Goal: Task Accomplishment & Management: Use online tool/utility

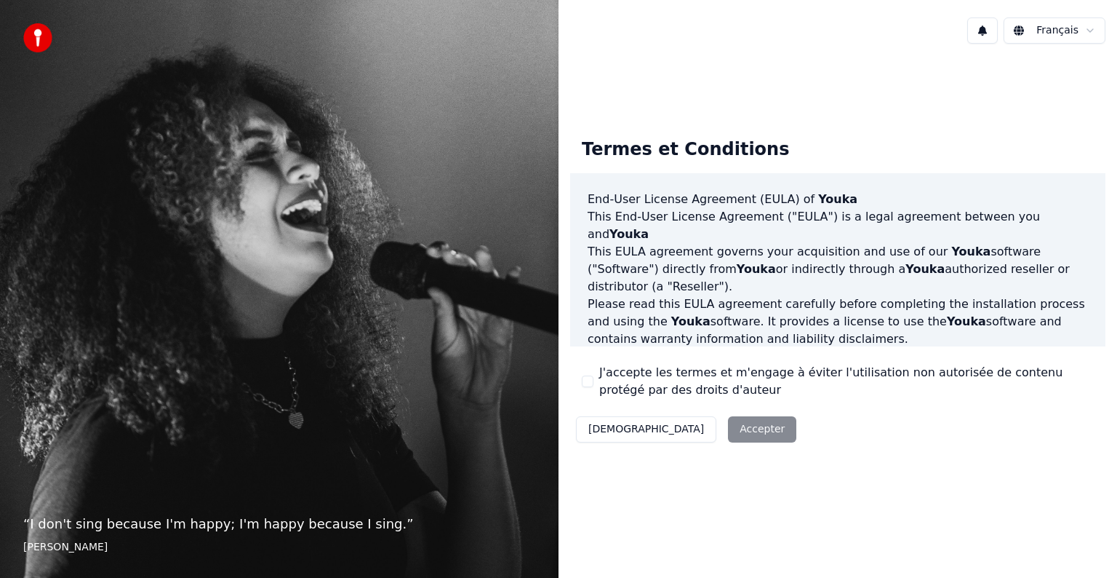
click at [591, 376] on button "J'accepte les termes et m'engage à éviter l'utilisation non autorisée de conten…" at bounding box center [588, 381] width 12 height 12
click at [728, 426] on button "Accepter" at bounding box center [762, 429] width 68 height 26
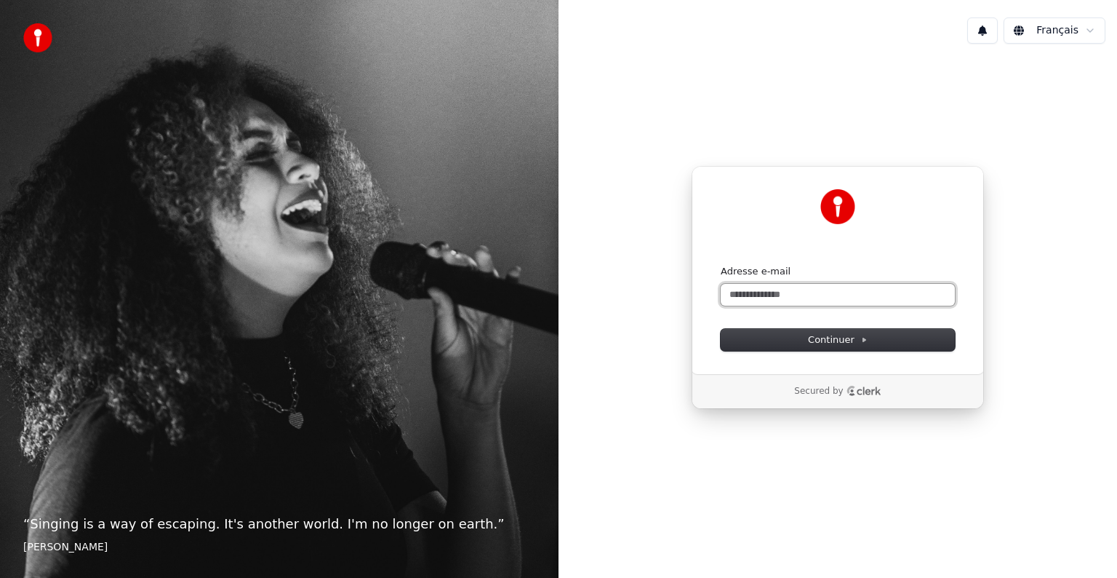
click at [821, 292] on input "Adresse e-mail" at bounding box center [838, 295] width 234 height 22
click at [830, 337] on span "Continuer" at bounding box center [838, 339] width 60 height 13
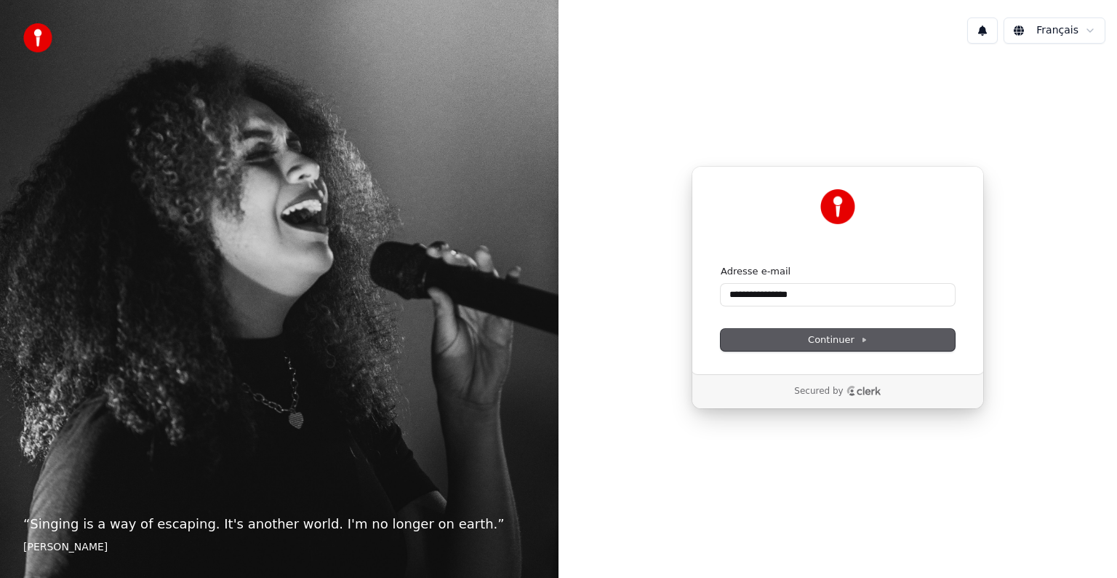
type input "**********"
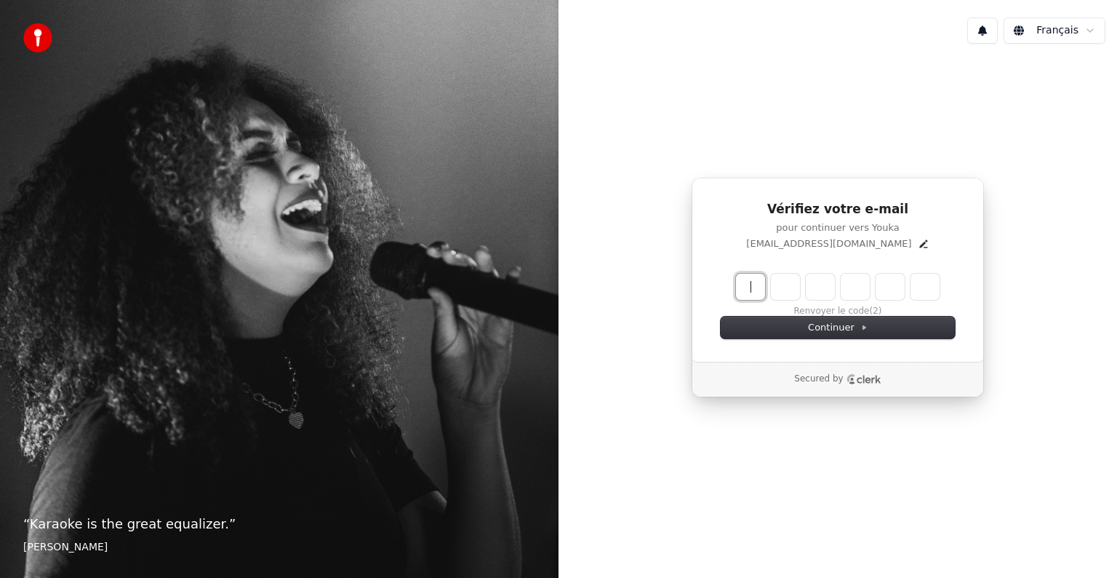
click at [748, 278] on input "Enter verification code" at bounding box center [852, 287] width 233 height 26
type input "******"
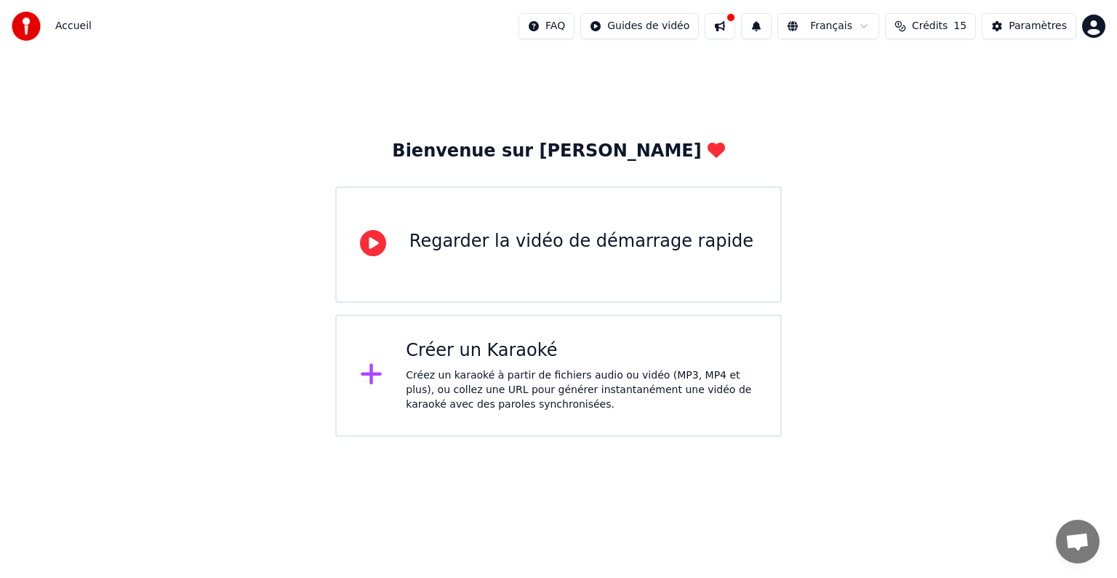
click at [465, 355] on div "Créer un Karaoké" at bounding box center [581, 350] width 351 height 23
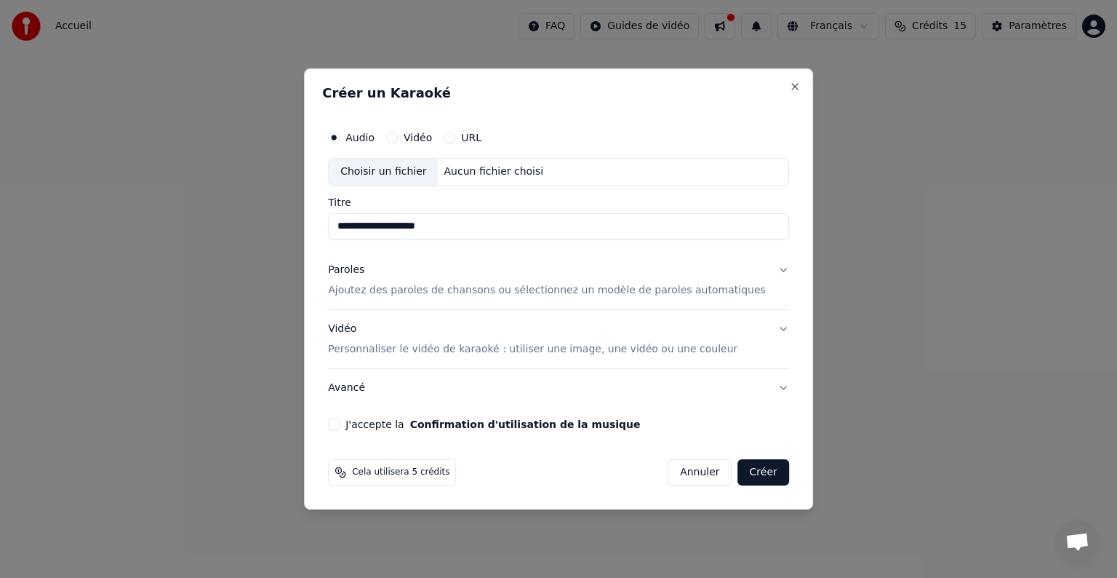
type input "**********"
click at [738, 466] on button "Créer" at bounding box center [763, 472] width 51 height 26
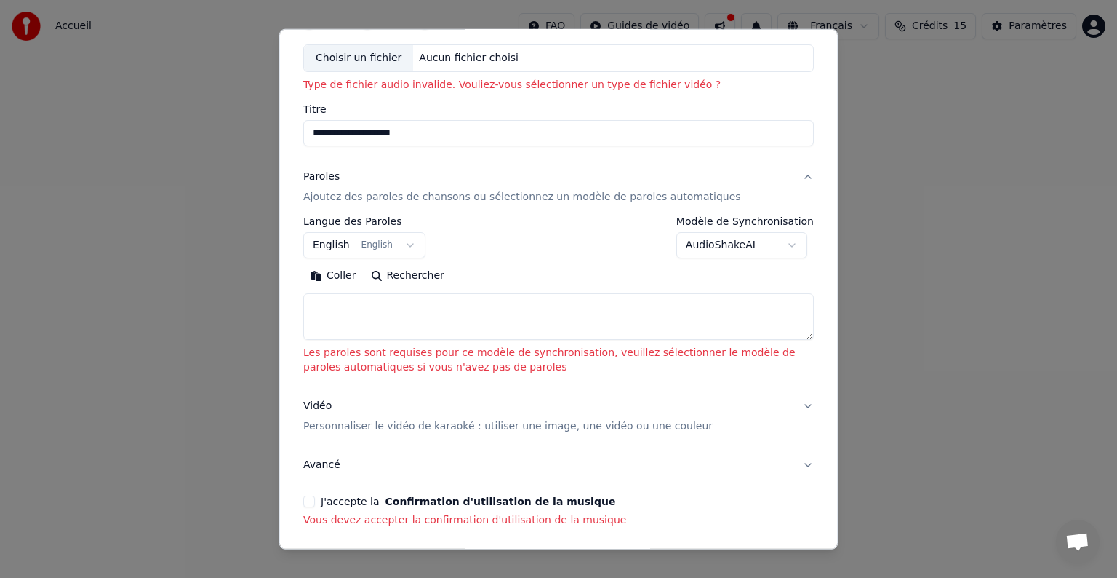
scroll to position [60, 0]
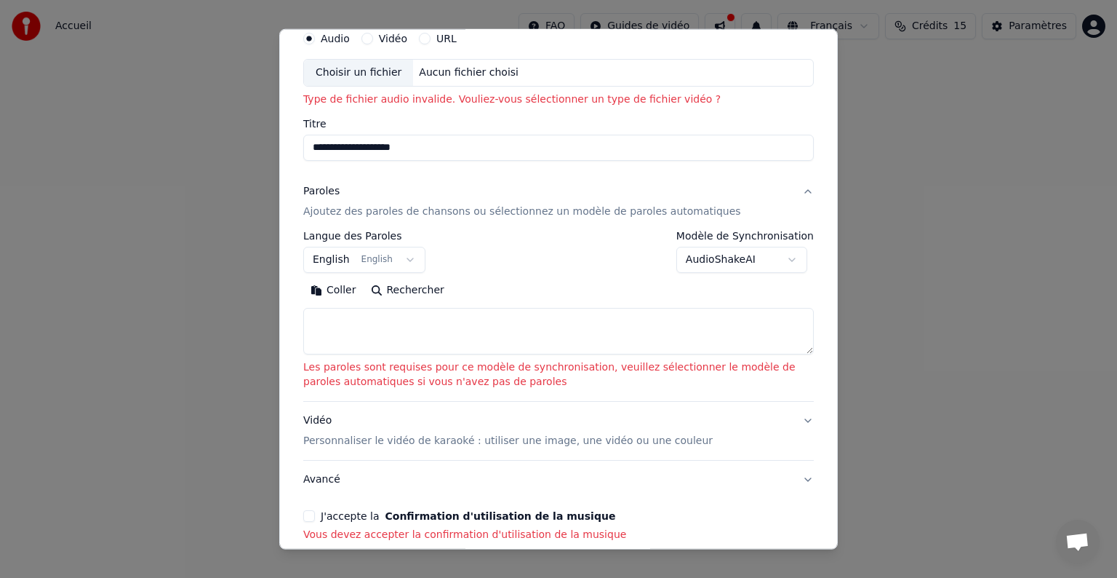
click at [653, 204] on p "Ajoutez des paroles de chansons ou sélectionnez un modèle de paroles automatiqu…" at bounding box center [522, 211] width 438 height 15
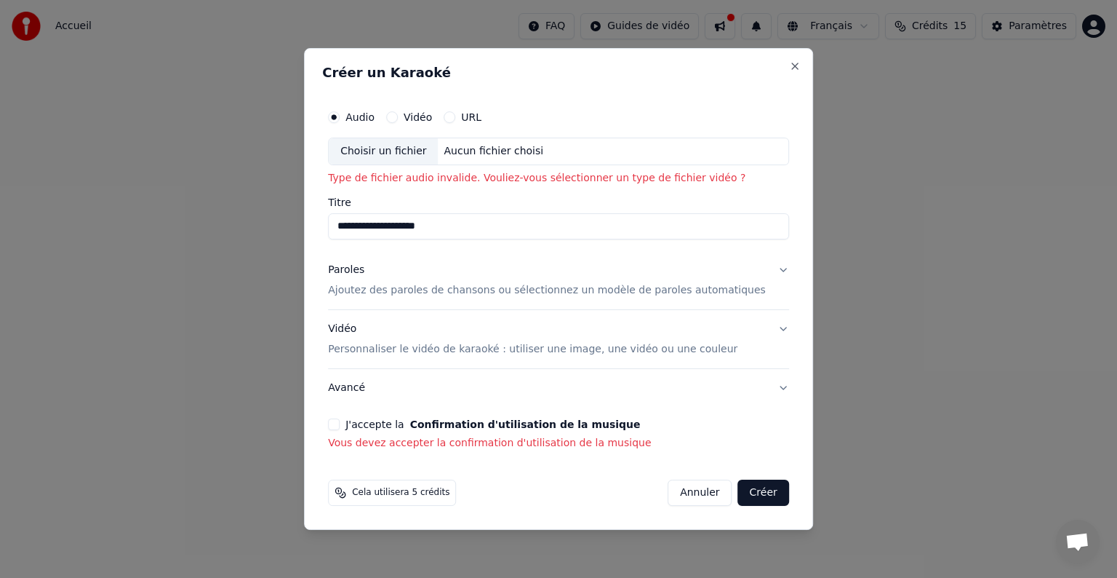
click at [762, 269] on button "Paroles Ajoutez des paroles de chansons ou sélectionnez un modèle de paroles au…" at bounding box center [558, 280] width 461 height 58
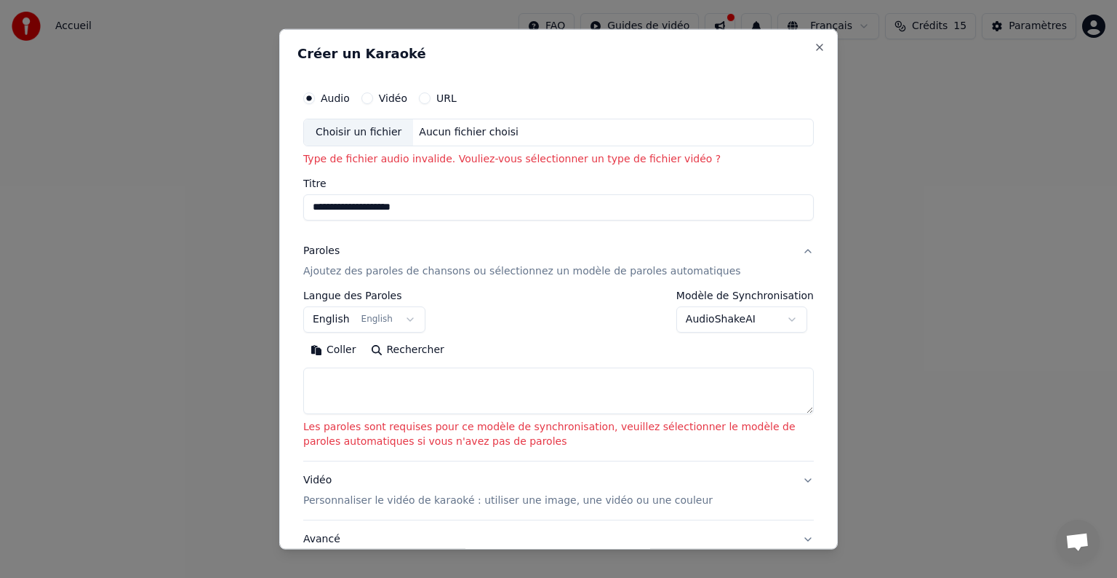
click at [402, 320] on button "English English" at bounding box center [364, 319] width 122 height 26
click at [402, 320] on body "**********" at bounding box center [558, 218] width 1117 height 436
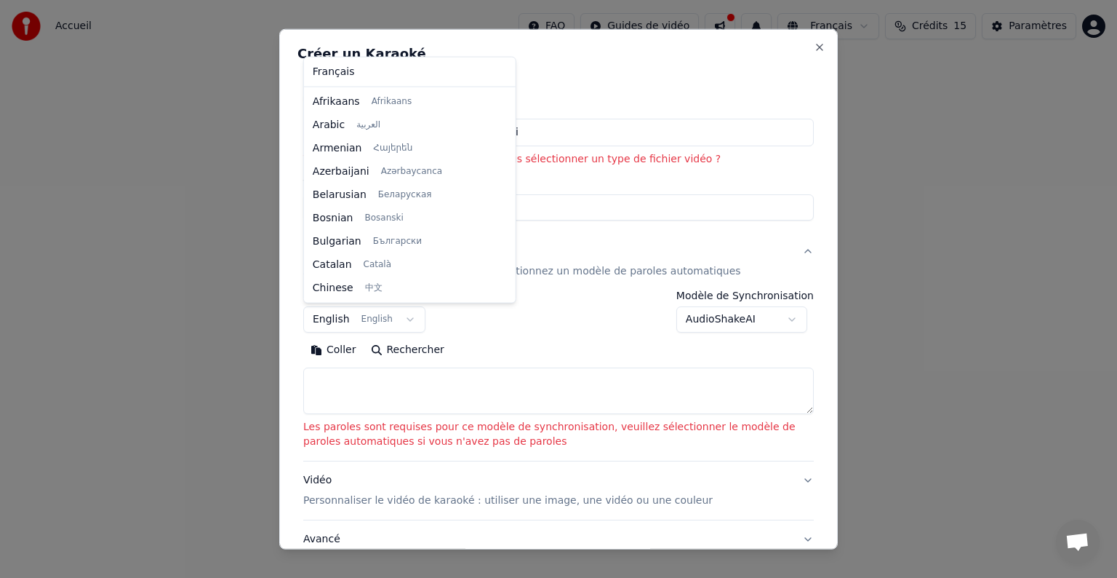
click at [402, 320] on body "**********" at bounding box center [558, 218] width 1117 height 436
select select "**"
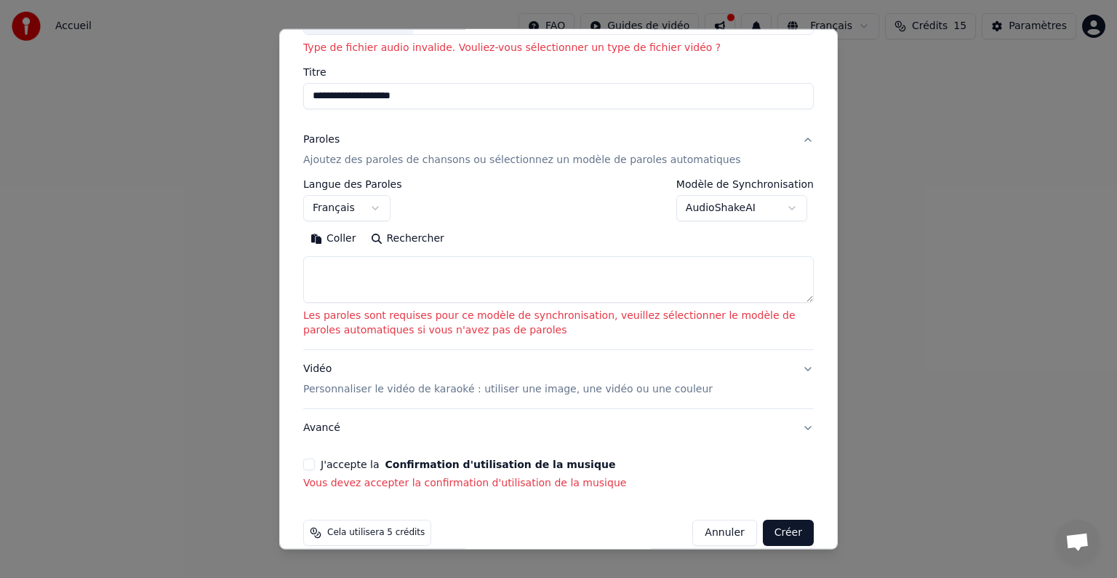
scroll to position [131, 0]
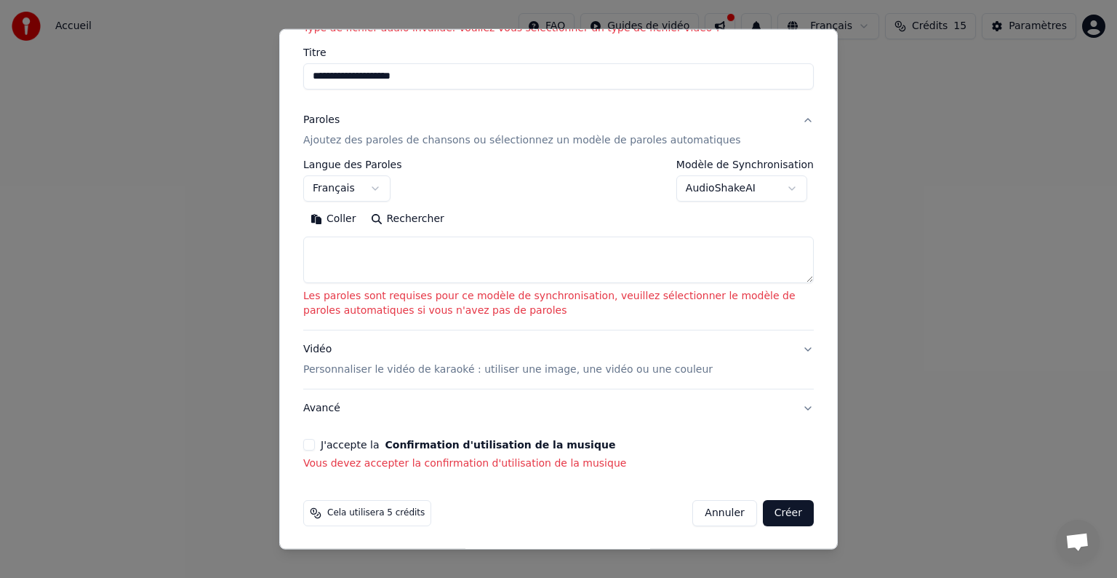
click at [799, 410] on button "Avancé" at bounding box center [558, 408] width 511 height 38
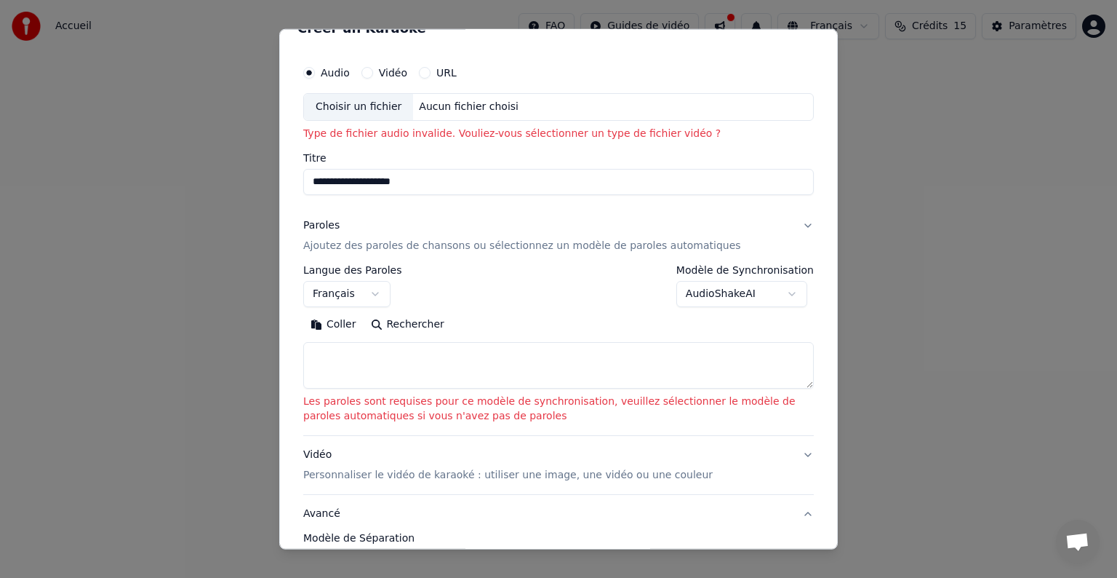
scroll to position [15, 0]
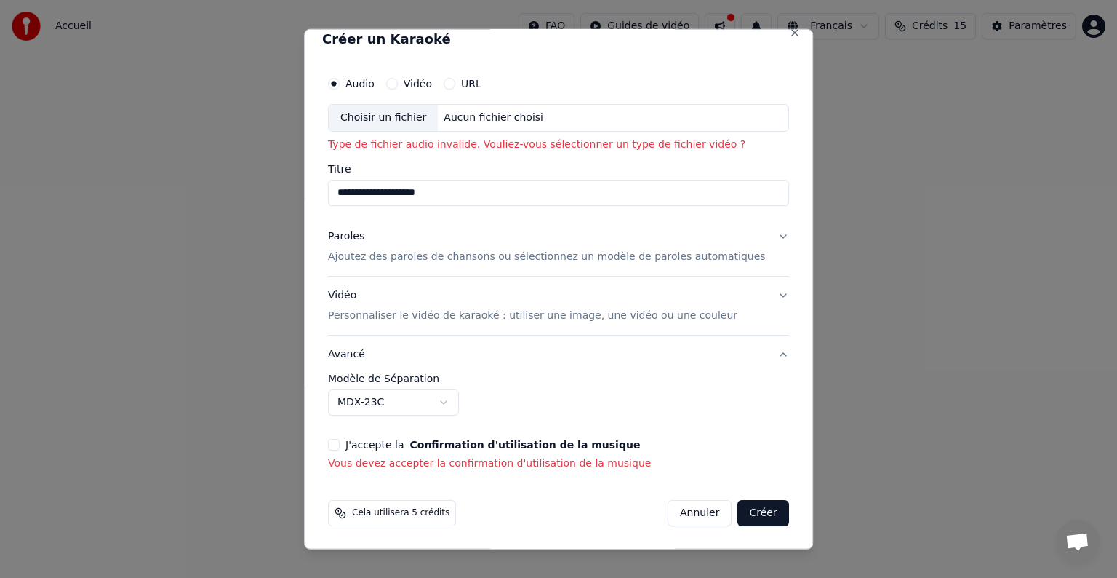
click at [754, 296] on button "Vidéo Personnaliser le vidéo de karaoké : utiliser une image, une vidéo ou une …" at bounding box center [558, 305] width 461 height 58
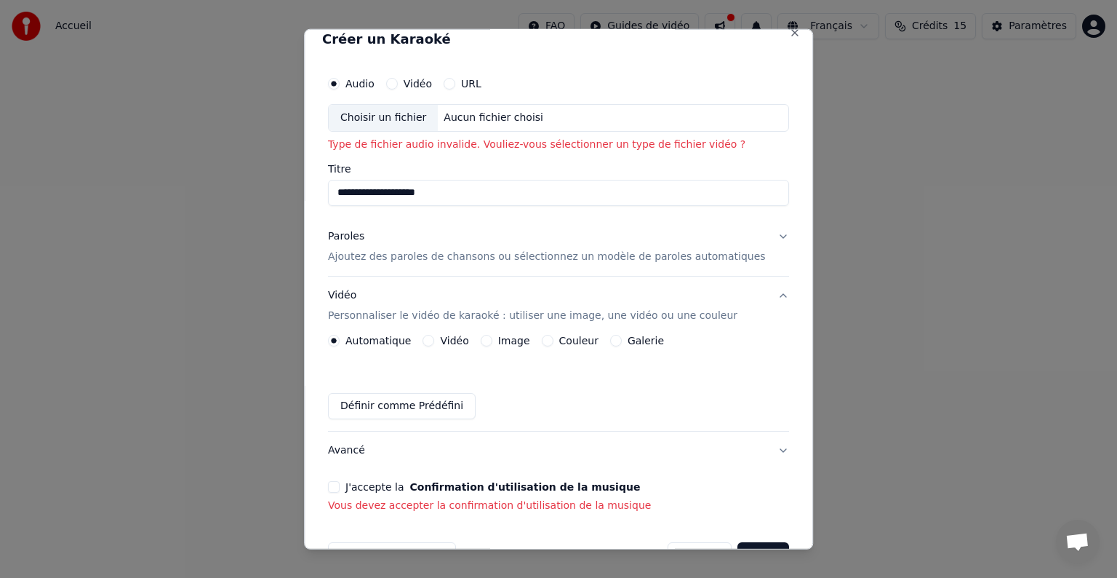
click at [753, 296] on button "Vidéo Personnaliser le vidéo de karaoké : utiliser une image, une vidéo ou une …" at bounding box center [558, 305] width 461 height 58
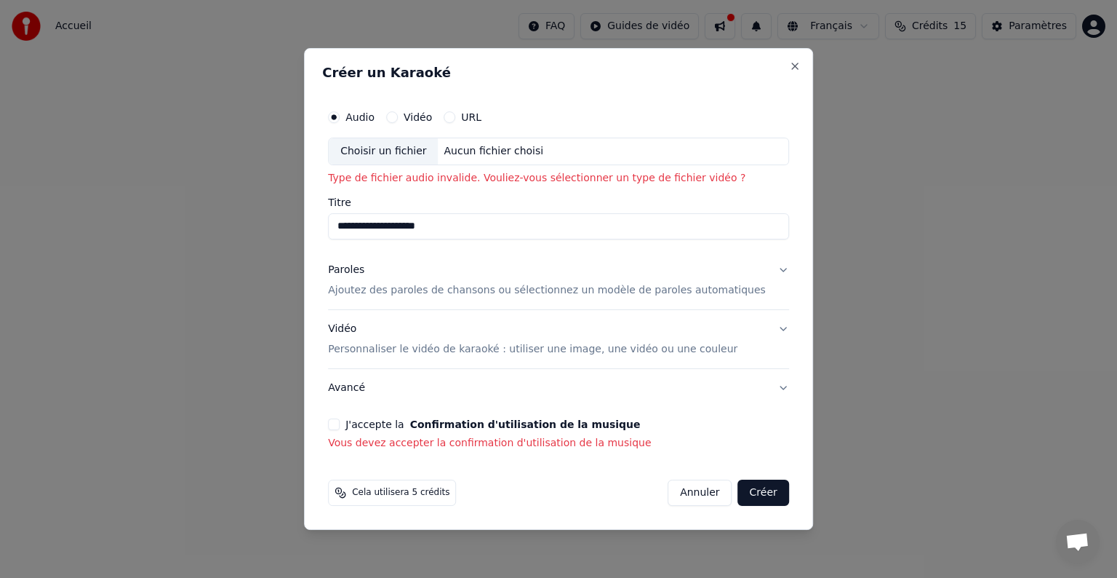
click at [765, 271] on button "Paroles Ajoutez des paroles de chansons ou sélectionnez un modèle de paroles au…" at bounding box center [558, 280] width 461 height 58
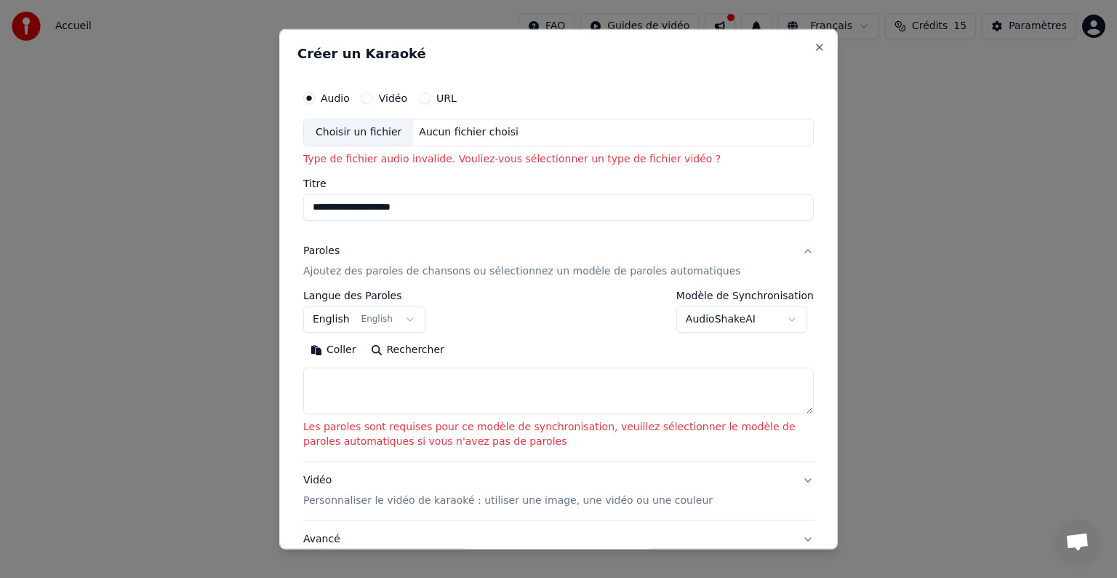
click at [407, 324] on button "English English" at bounding box center [364, 319] width 122 height 26
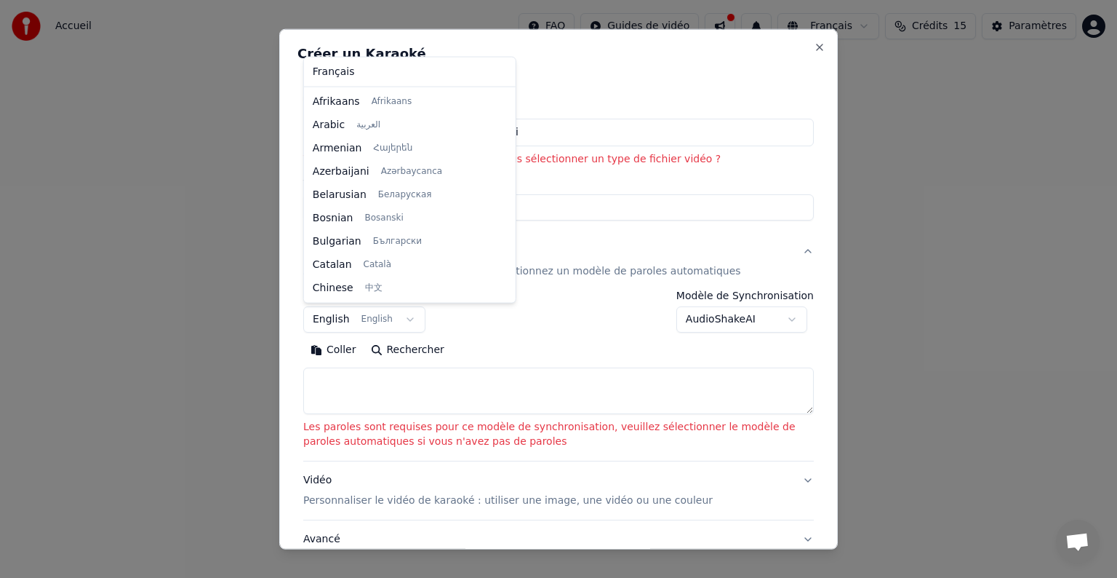
scroll to position [116, 0]
select select "**"
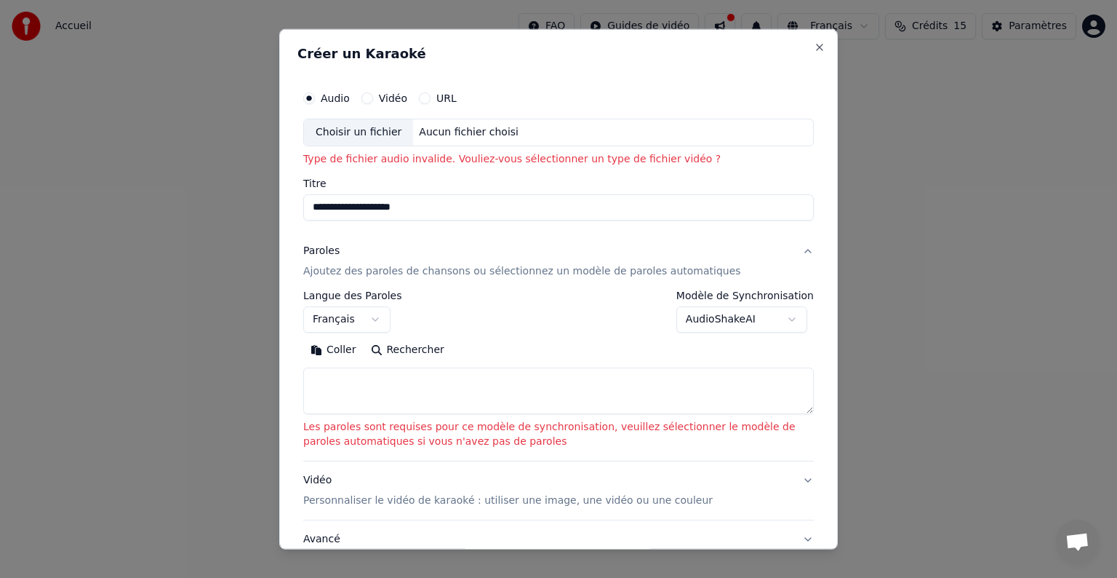
click at [416, 375] on textarea at bounding box center [558, 390] width 511 height 47
paste textarea "**********"
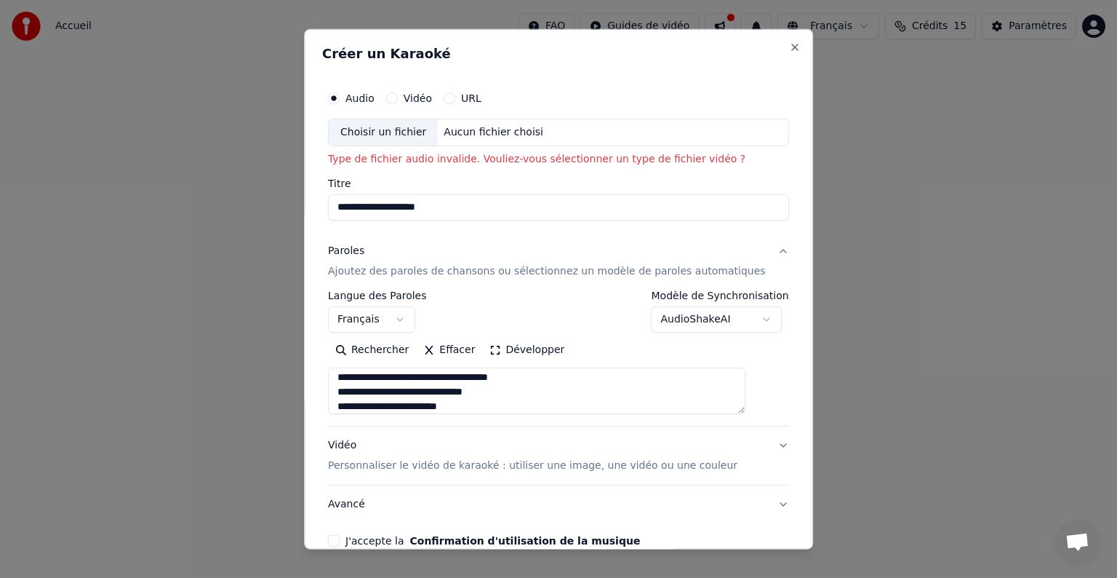
scroll to position [0, 0]
type textarea "**********"
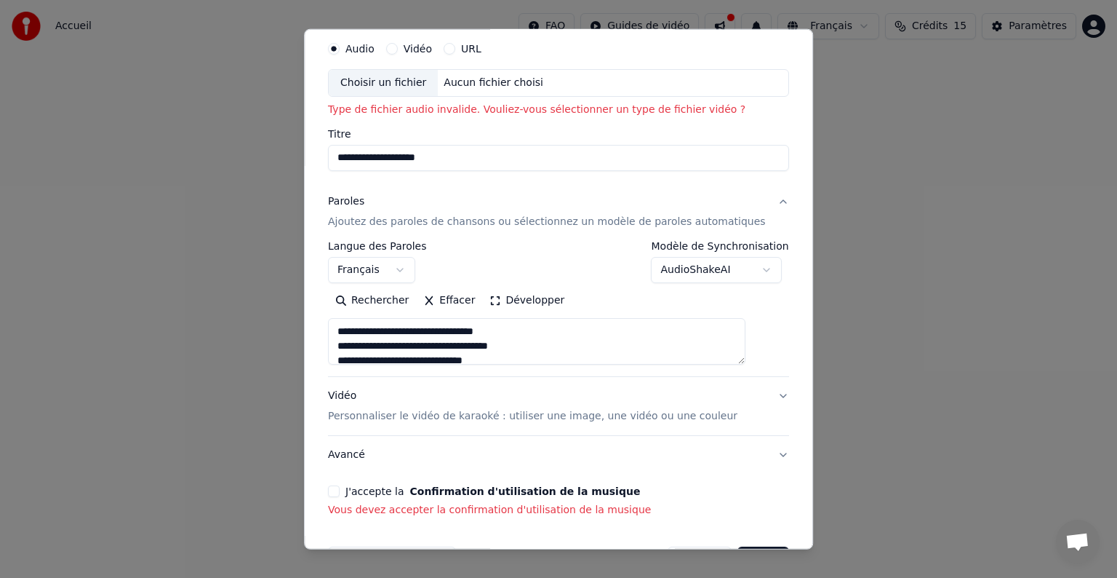
scroll to position [96, 0]
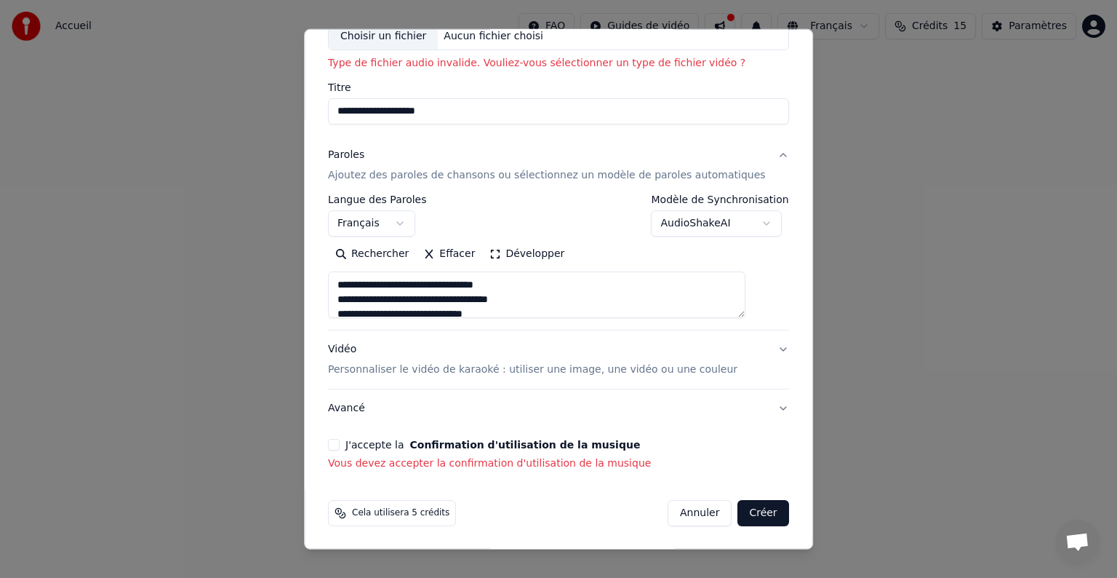
click at [340, 443] on button "J'accepte la Confirmation d'utilisation de la musique" at bounding box center [334, 445] width 12 height 12
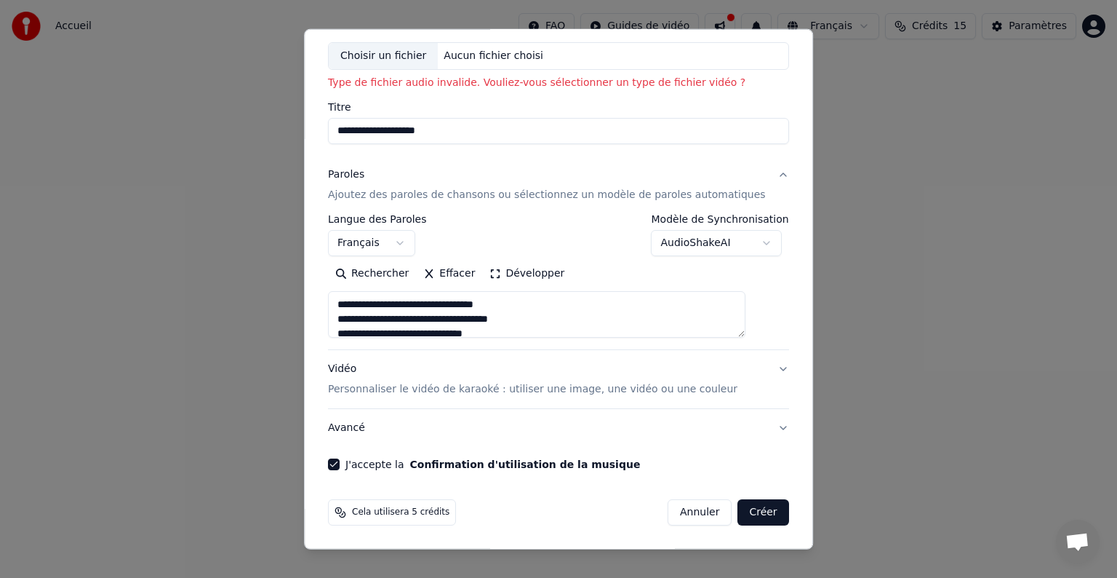
scroll to position [76, 0]
click at [739, 509] on button "Créer" at bounding box center [763, 513] width 51 height 26
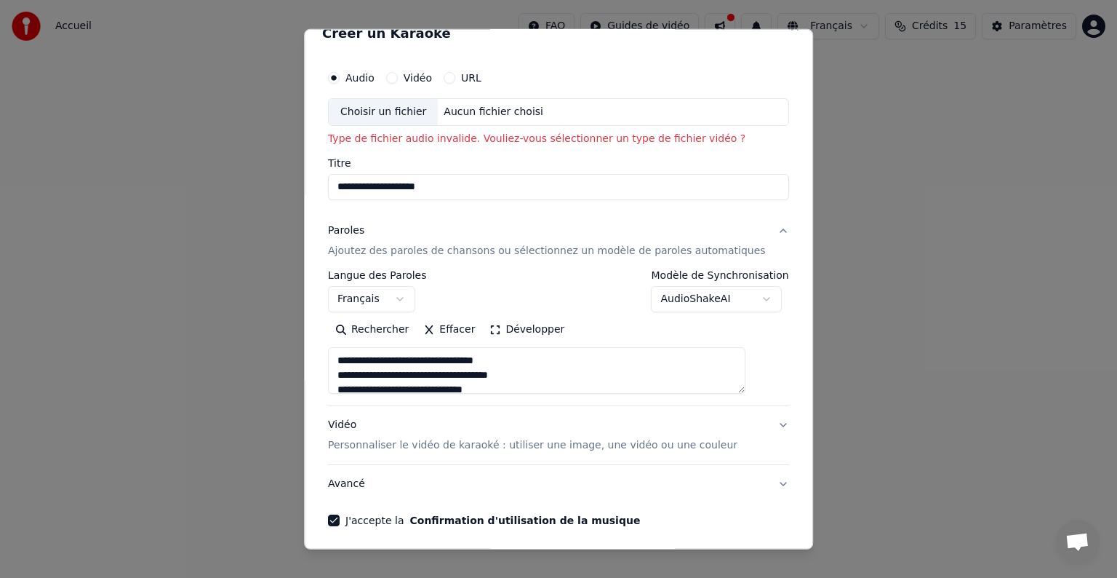
scroll to position [0, 0]
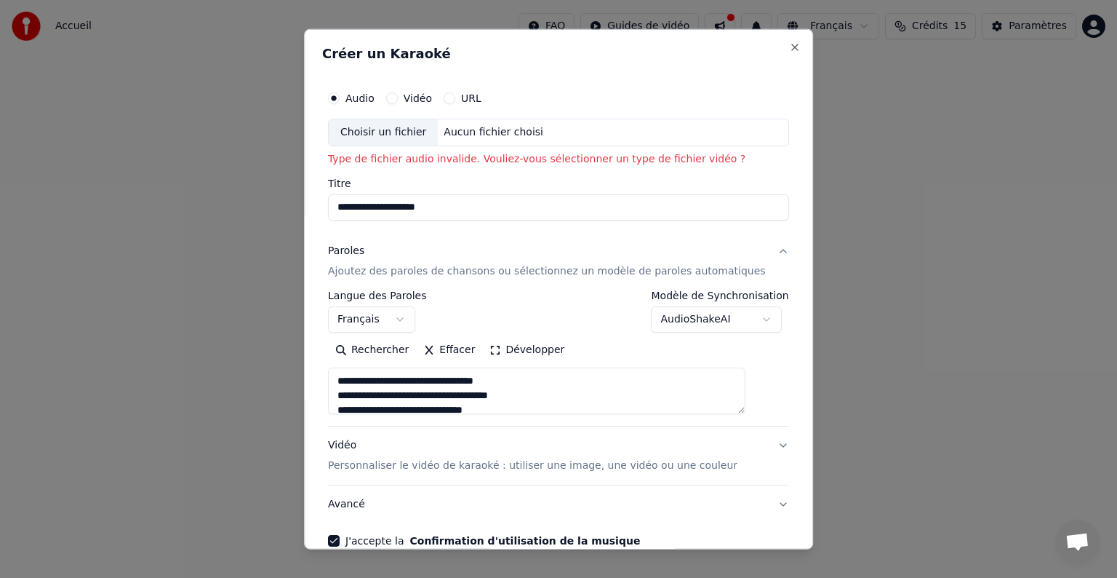
click at [475, 129] on div "Aucun fichier choisi" at bounding box center [494, 132] width 111 height 15
click at [398, 97] on button "Vidéo" at bounding box center [392, 98] width 12 height 12
click at [340, 96] on button "Audio" at bounding box center [334, 98] width 12 height 12
click at [688, 206] on input "Titre" at bounding box center [558, 207] width 461 height 26
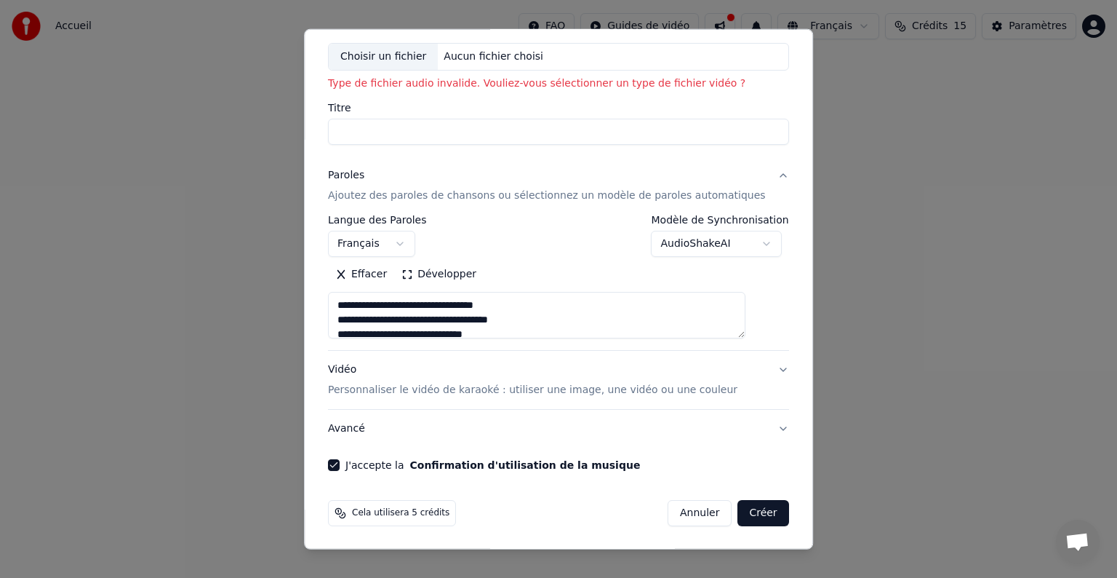
scroll to position [9, 0]
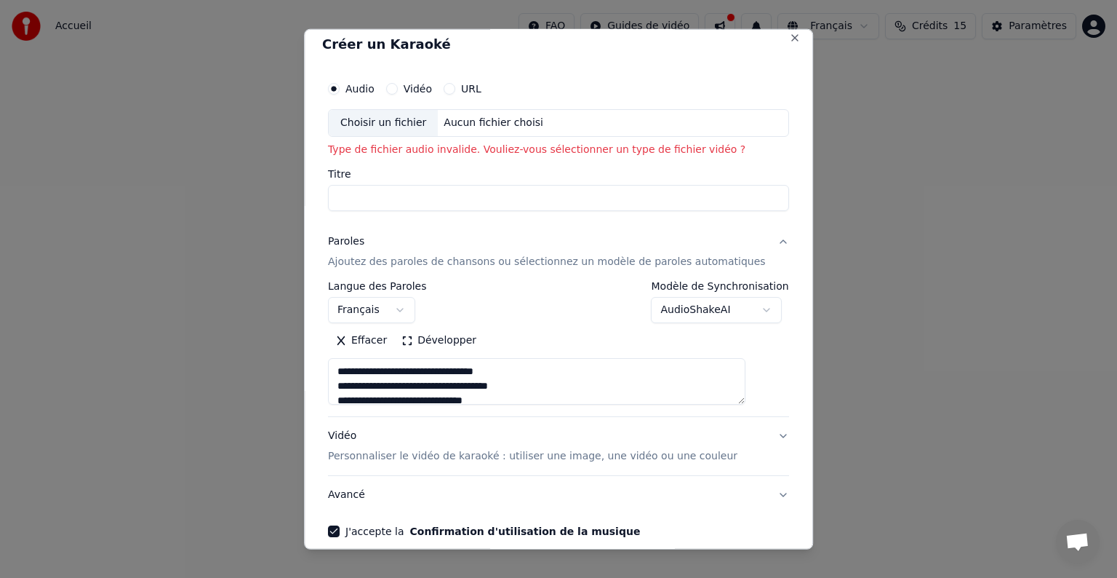
click at [455, 89] on button "URL" at bounding box center [450, 89] width 12 height 12
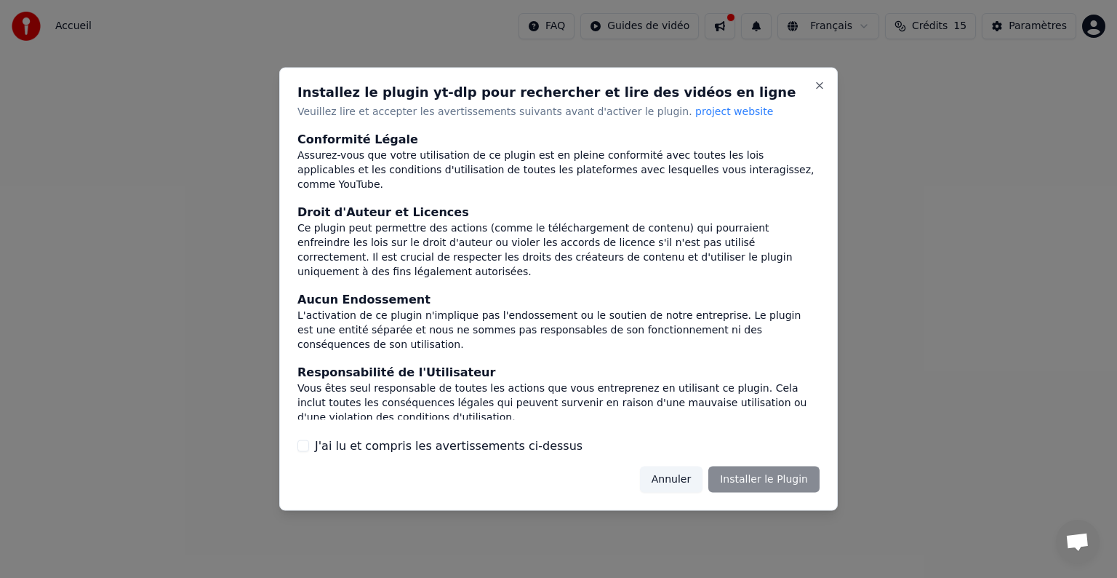
click at [799, 480] on div "Annuler Installer le Plugin" at bounding box center [730, 479] width 180 height 26
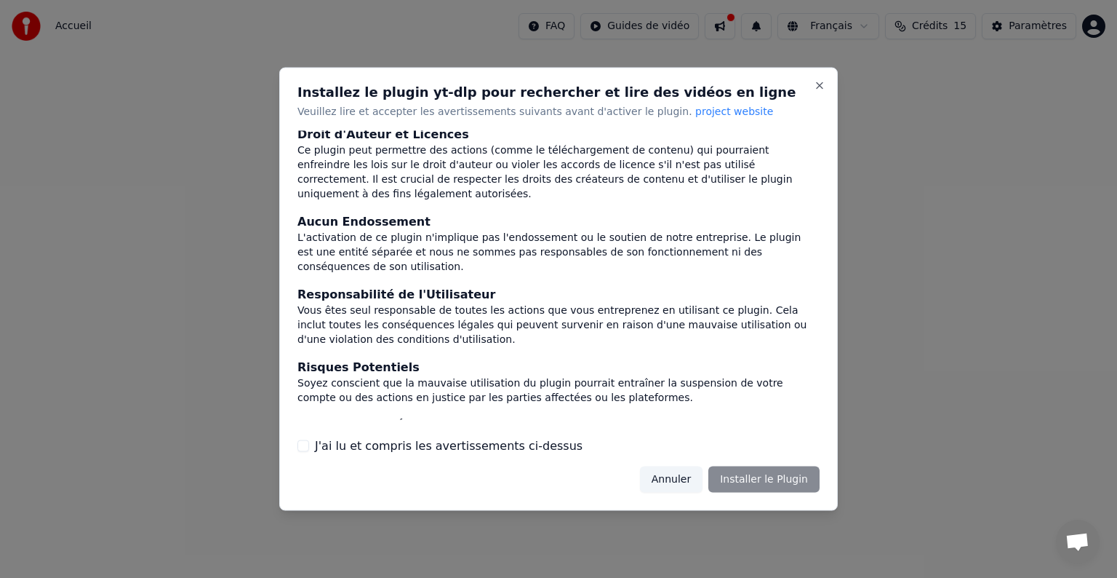
click at [375, 444] on label "J'ai lu et compris les avertissements ci-dessus" at bounding box center [449, 444] width 268 height 17
click at [309, 444] on button "J'ai lu et compris les avertissements ci-dessus" at bounding box center [304, 445] width 12 height 12
click at [772, 474] on button "Installer le Plugin" at bounding box center [764, 479] width 111 height 26
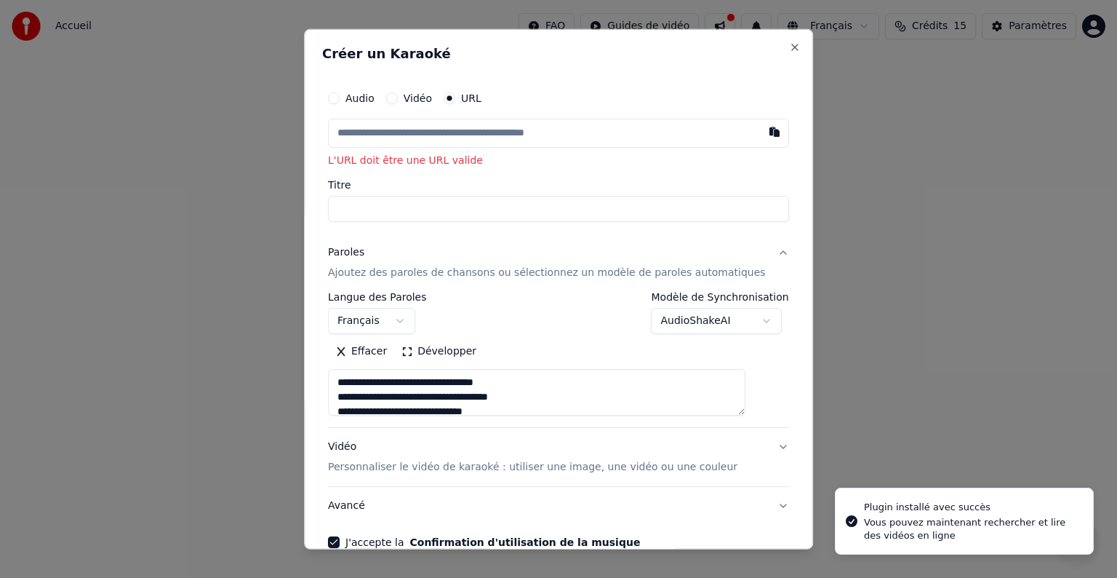
select select
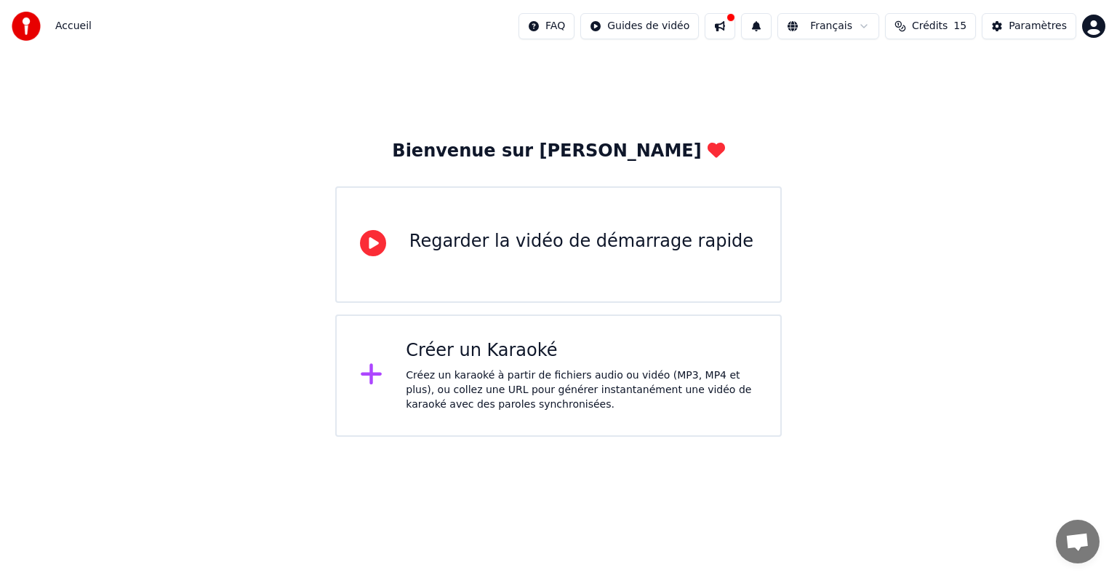
click at [1097, 28] on html "Accueil FAQ Guides de vidéo Français Crédits 15 Paramètres Bienvenue sur Youka …" at bounding box center [558, 218] width 1117 height 436
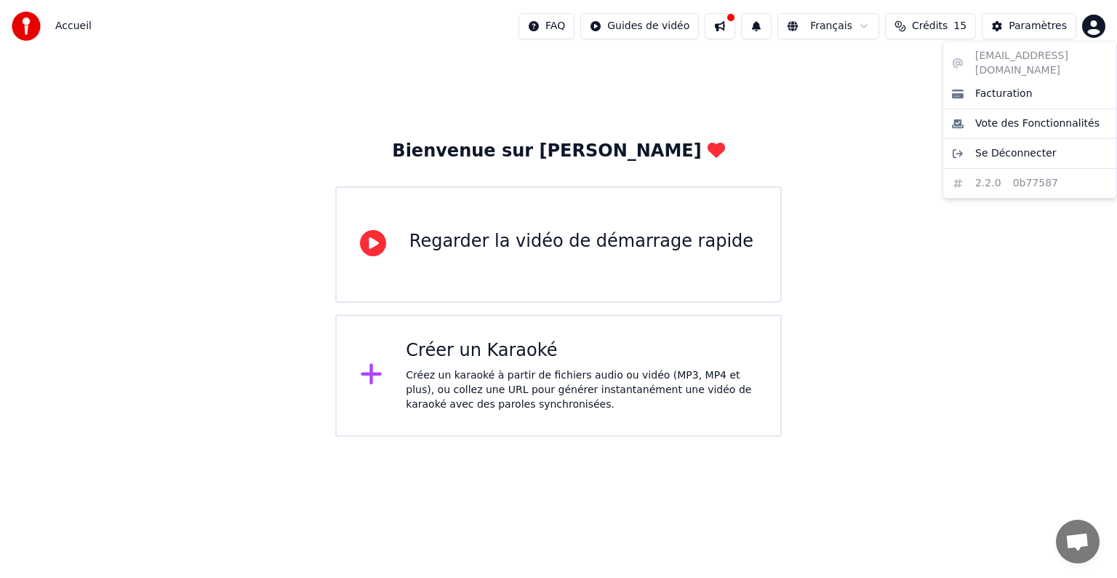
click at [1005, 249] on html "Accueil FAQ Guides de vidéo Français Crédits 15 Paramètres Bienvenue sur Youka …" at bounding box center [558, 218] width 1117 height 436
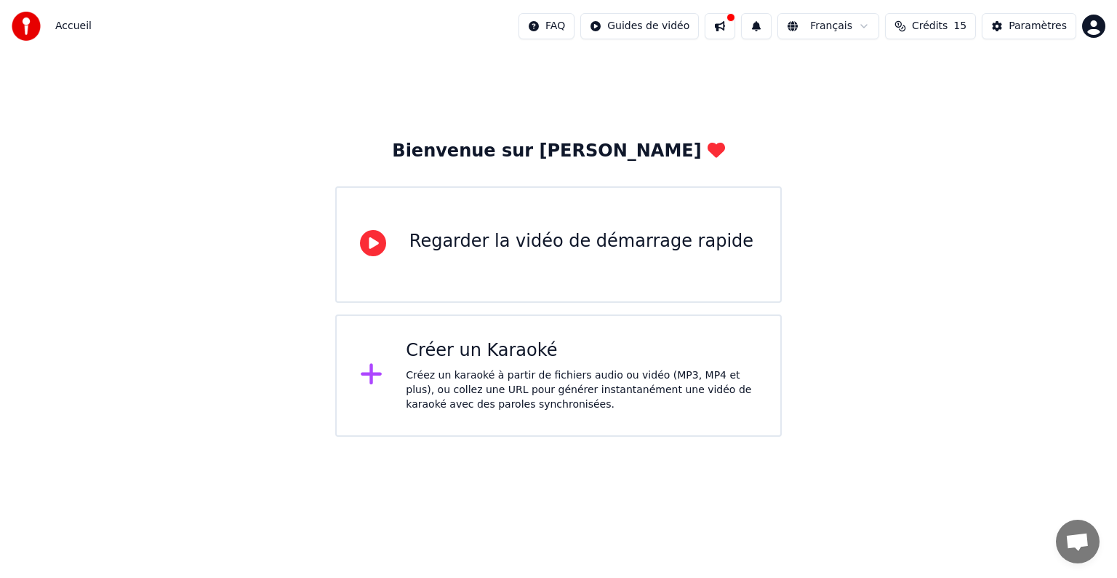
click at [36, 30] on img at bounding box center [26, 26] width 29 height 29
click at [487, 372] on div "Créez un karaoké à partir de fichiers audio ou vidéo (MP3, MP4 et plus), ou col…" at bounding box center [581, 390] width 351 height 44
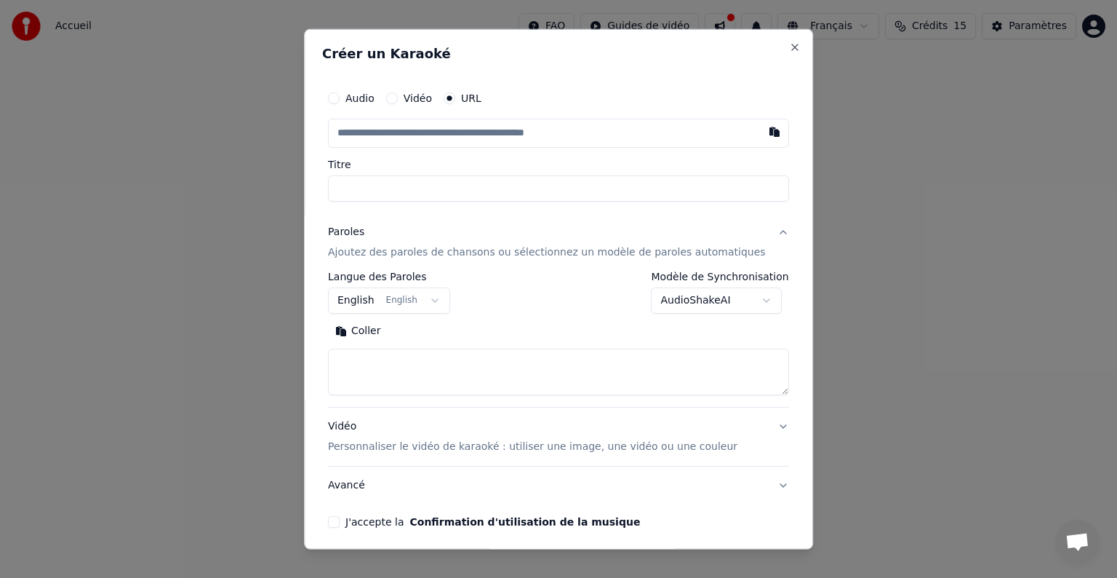
click at [528, 130] on input "text" at bounding box center [558, 133] width 461 height 29
type input "**********"
click at [511, 362] on textarea at bounding box center [558, 371] width 461 height 47
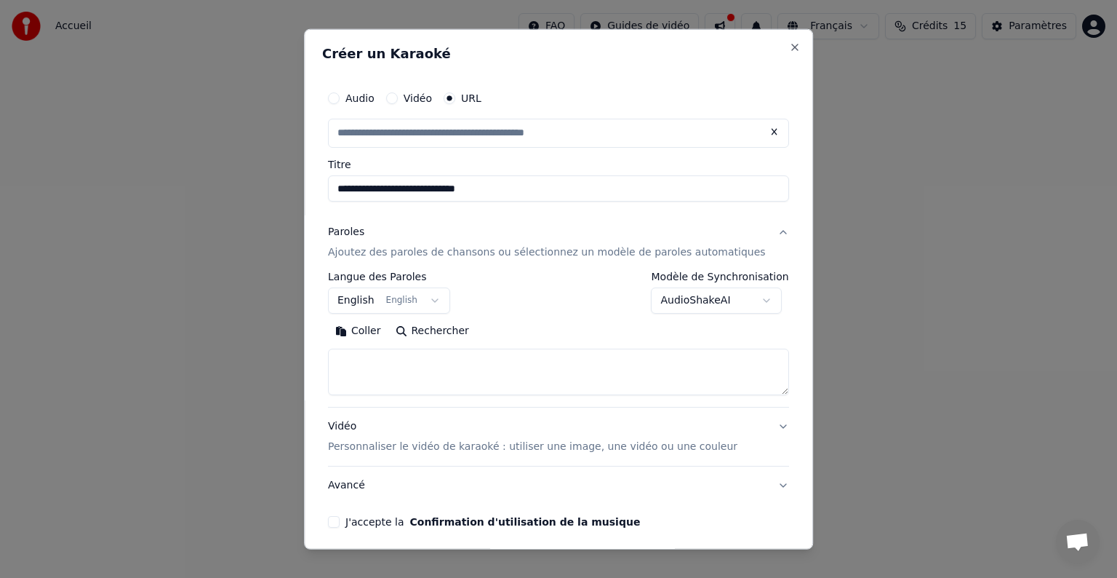
paste textarea "**********"
type input "**********"
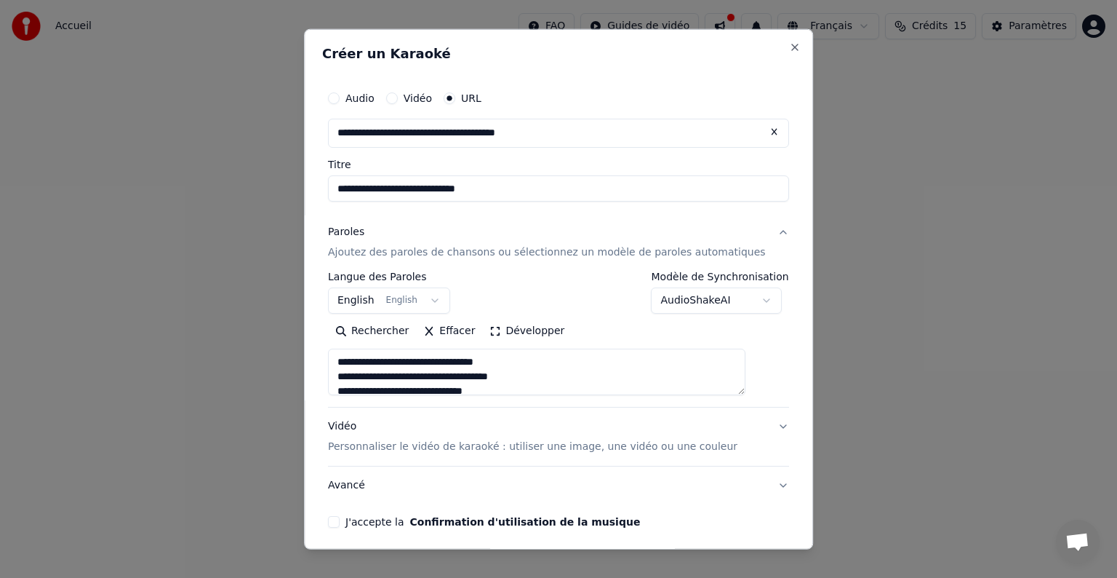
scroll to position [614, 0]
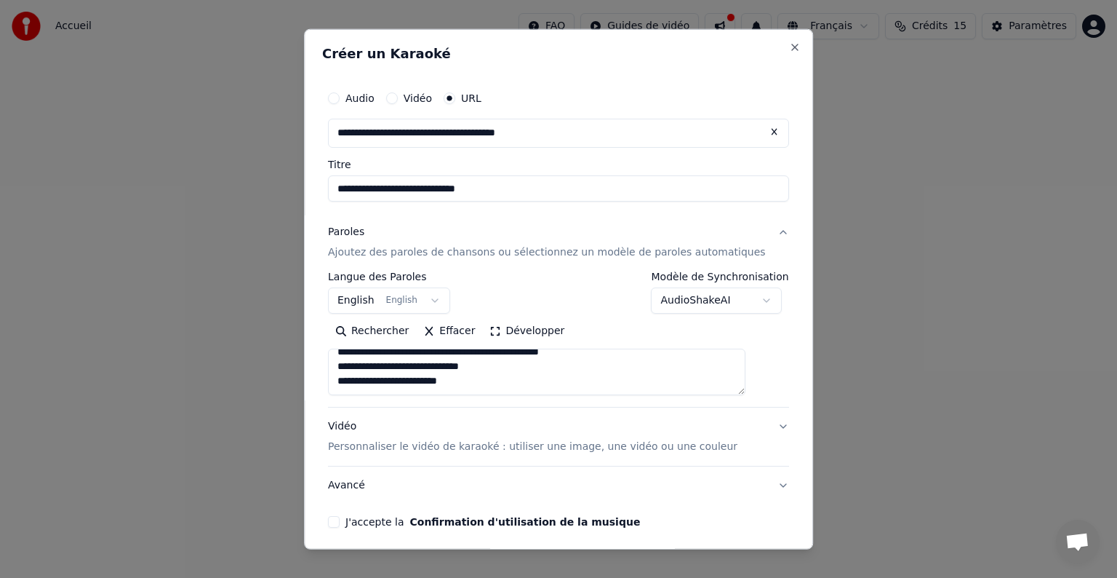
type textarea "**********"
click at [340, 524] on button "J'accepte la Confirmation d'utilisation de la musique" at bounding box center [334, 522] width 12 height 12
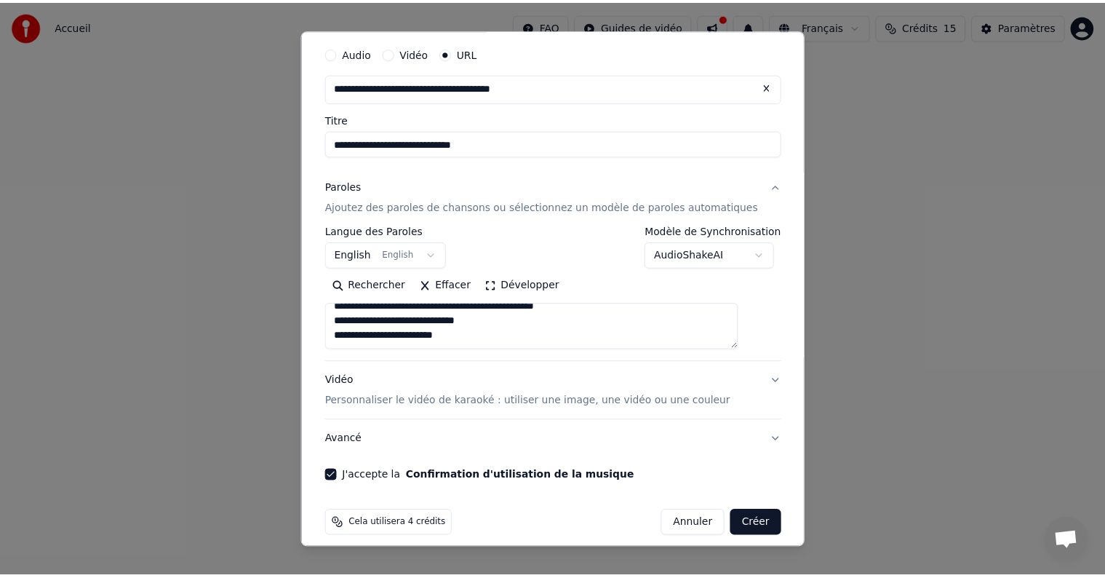
scroll to position [57, 0]
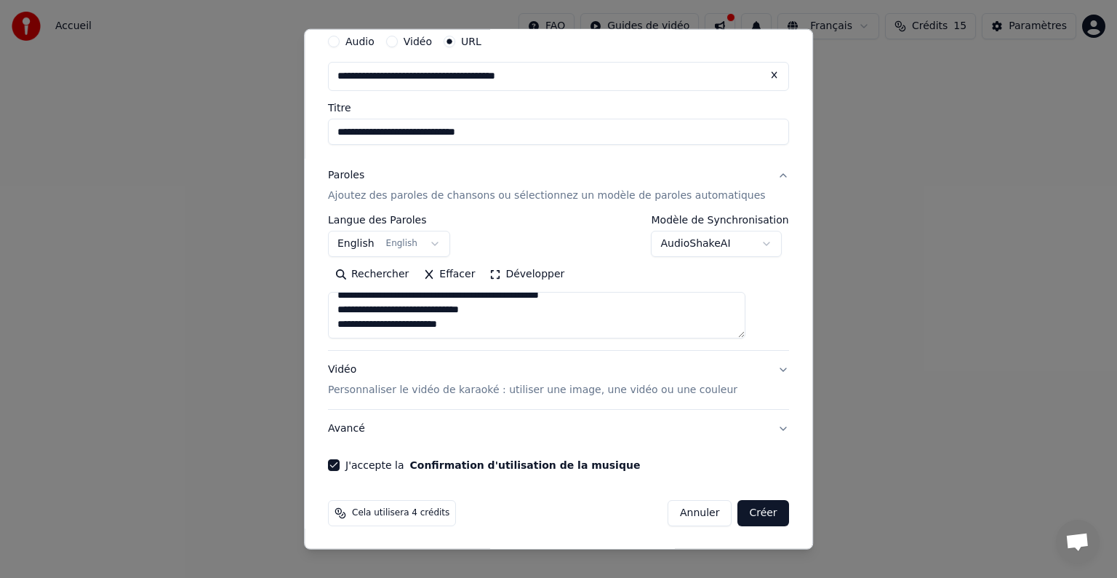
click at [738, 516] on button "Créer" at bounding box center [763, 513] width 51 height 26
select select "**"
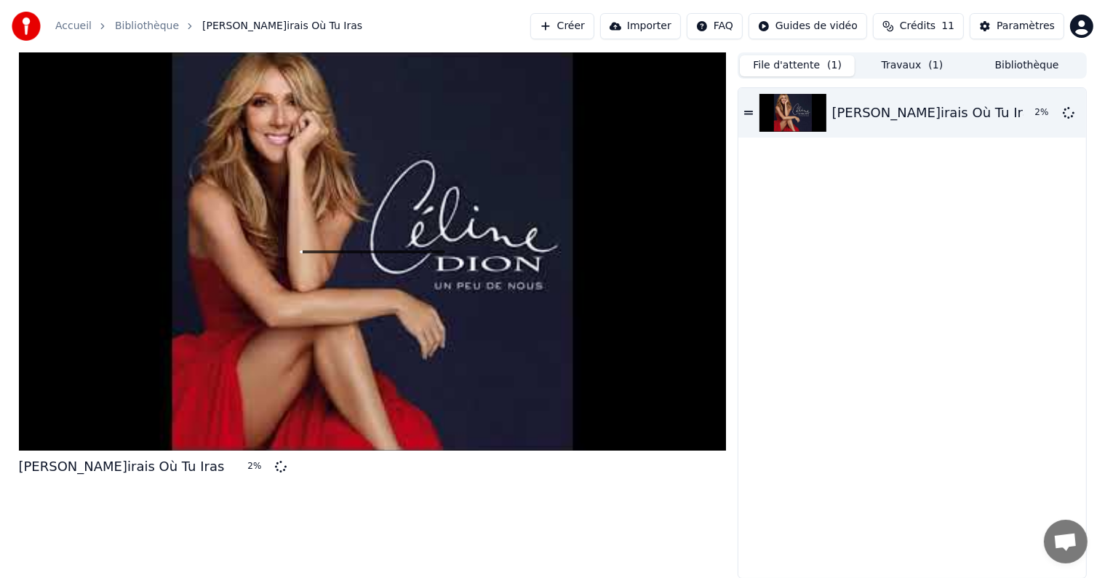
click at [802, 55] on button "File d'attente ( 1 )" at bounding box center [797, 65] width 115 height 21
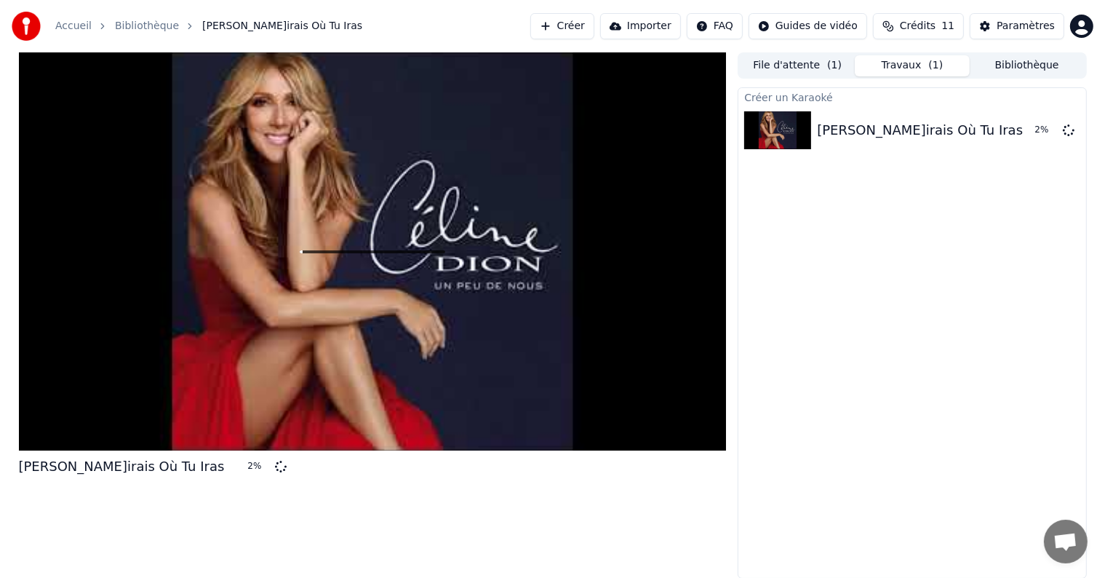
click at [901, 69] on button "Travaux ( 1 )" at bounding box center [912, 65] width 115 height 21
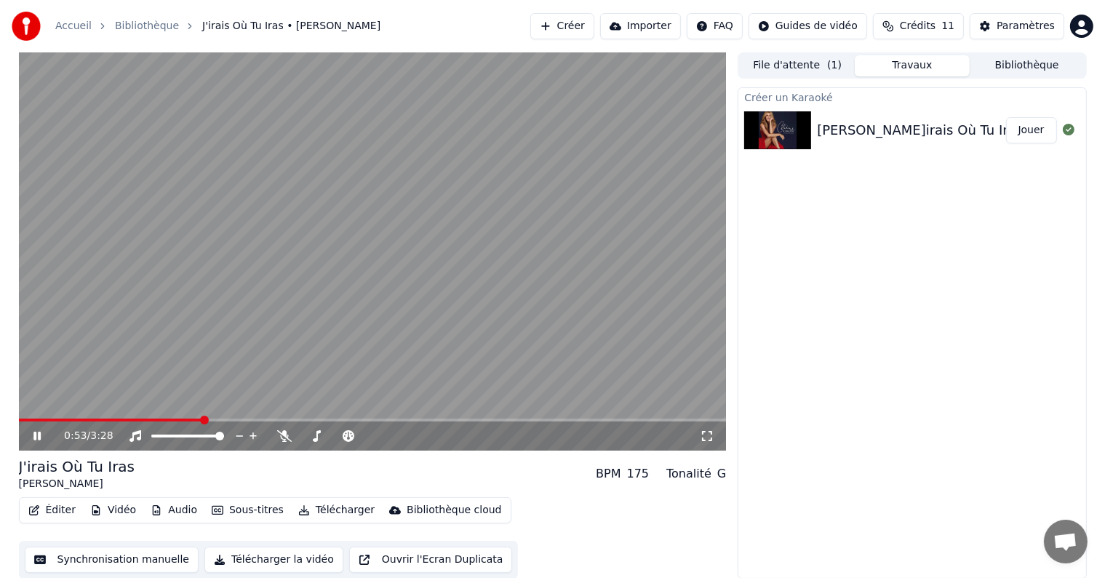
click at [37, 438] on icon at bounding box center [48, 436] width 34 height 12
click at [66, 509] on button "Éditer" at bounding box center [52, 510] width 59 height 20
click at [791, 382] on div "Créer un Karaoké [PERSON_NAME] Où Tu Iras Jouer" at bounding box center [912, 332] width 348 height 491
click at [580, 518] on div "Éditer Vidéo Audio Sous-titres Télécharger Bibliothèque cloud Synchronisation m…" at bounding box center [373, 536] width 708 height 81
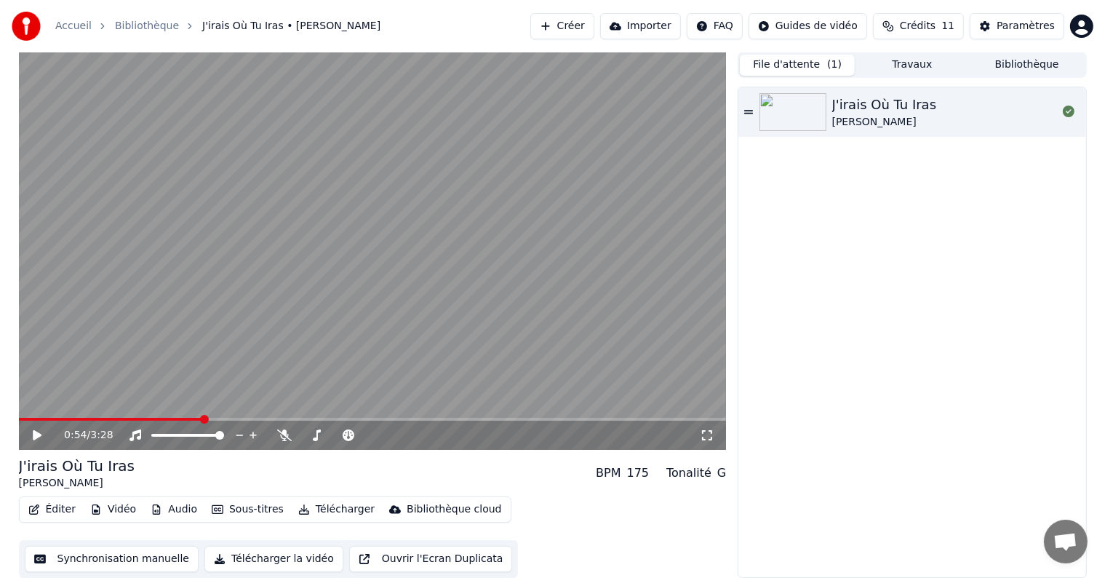
click at [778, 60] on button "File d'attente ( 1 )" at bounding box center [797, 65] width 115 height 21
click at [903, 67] on button "Travaux" at bounding box center [912, 65] width 115 height 21
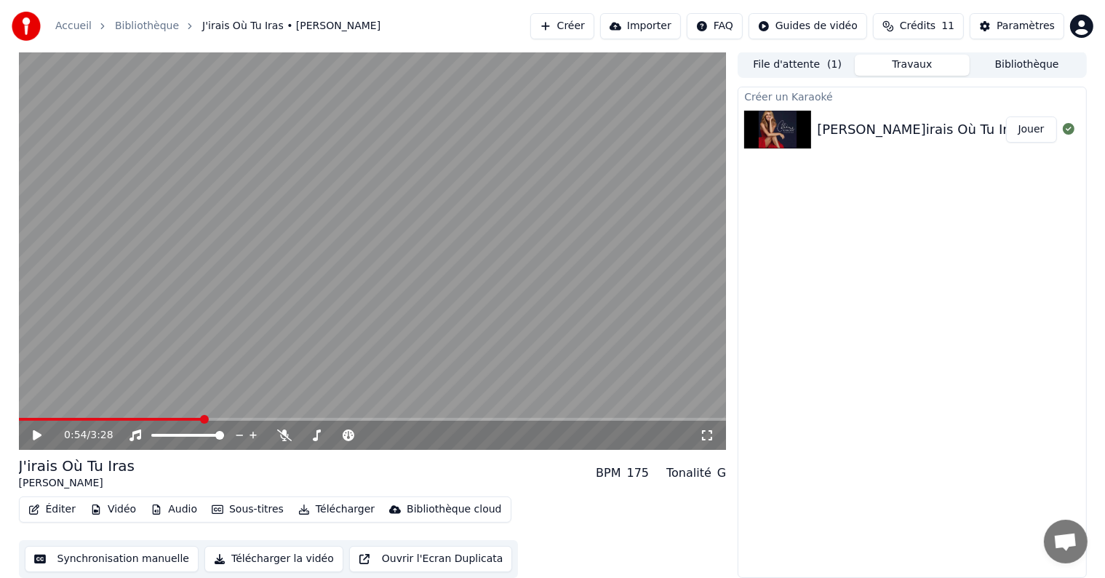
click at [922, 256] on div "Créer un Karaoké [PERSON_NAME] Où Tu Iras Jouer" at bounding box center [912, 332] width 348 height 491
click at [231, 458] on div "J'irais Où Tu Iras [PERSON_NAME] BPM 175 Tonalité G" at bounding box center [373, 472] width 708 height 35
click at [36, 436] on icon at bounding box center [37, 435] width 9 height 10
click at [52, 518] on button "Éditer" at bounding box center [52, 509] width 59 height 20
click at [566, 524] on div "Éditer Vidéo Audio Sous-titres Télécharger Bibliothèque cloud Synchronisation m…" at bounding box center [373, 536] width 708 height 81
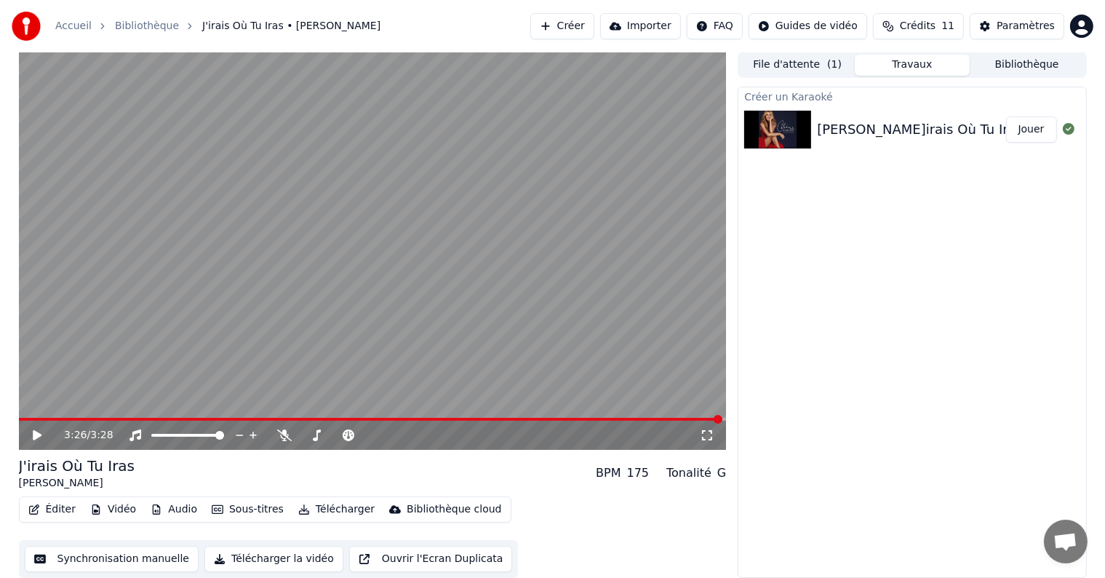
click at [57, 512] on button "Éditer" at bounding box center [52, 509] width 59 height 20
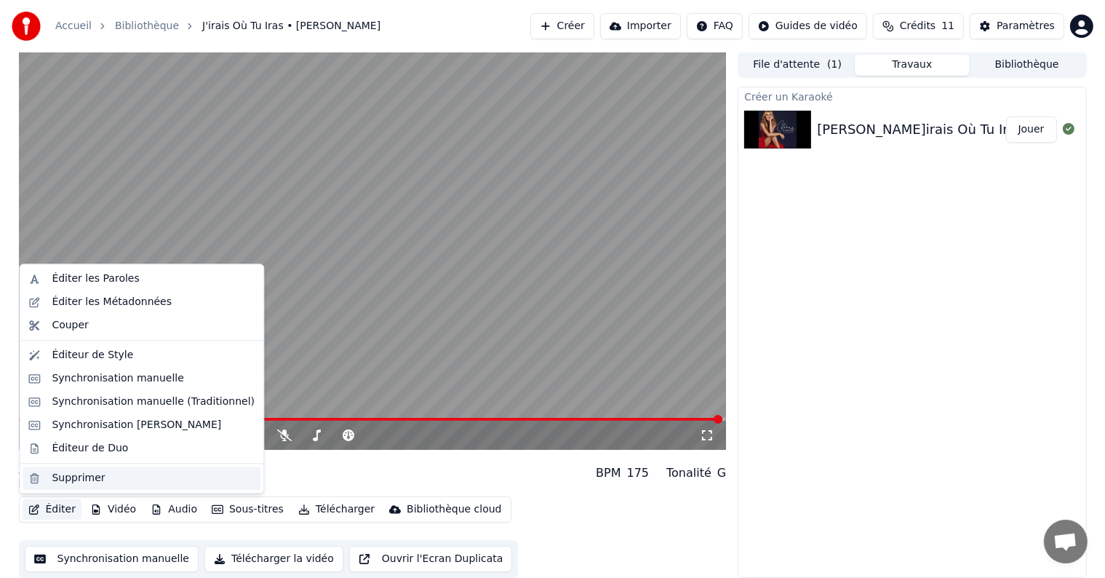
click at [79, 468] on div "Supprimer" at bounding box center [142, 477] width 238 height 23
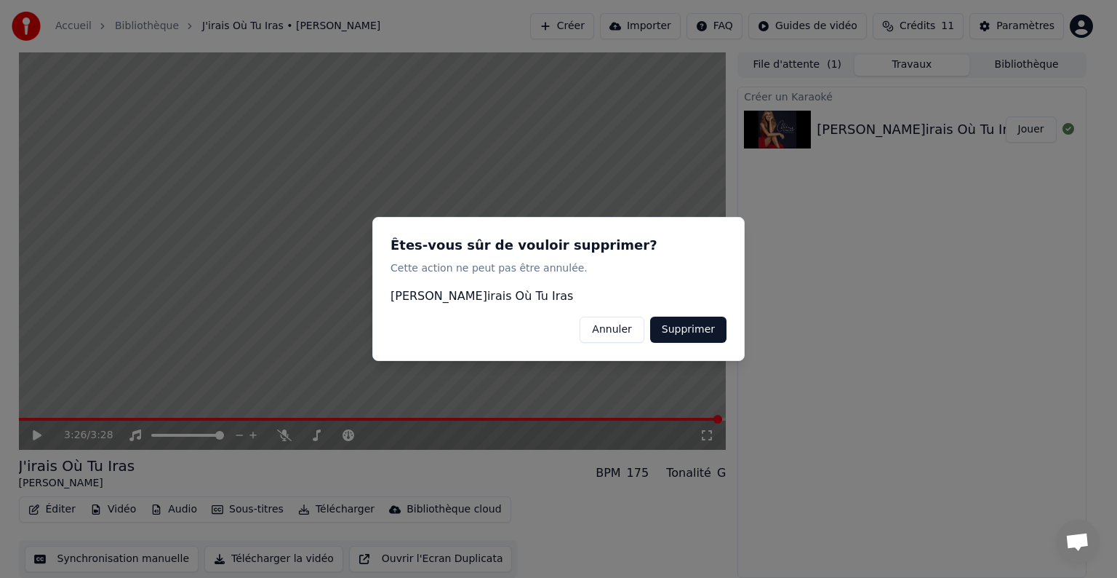
click at [699, 328] on button "Supprimer" at bounding box center [688, 329] width 76 height 26
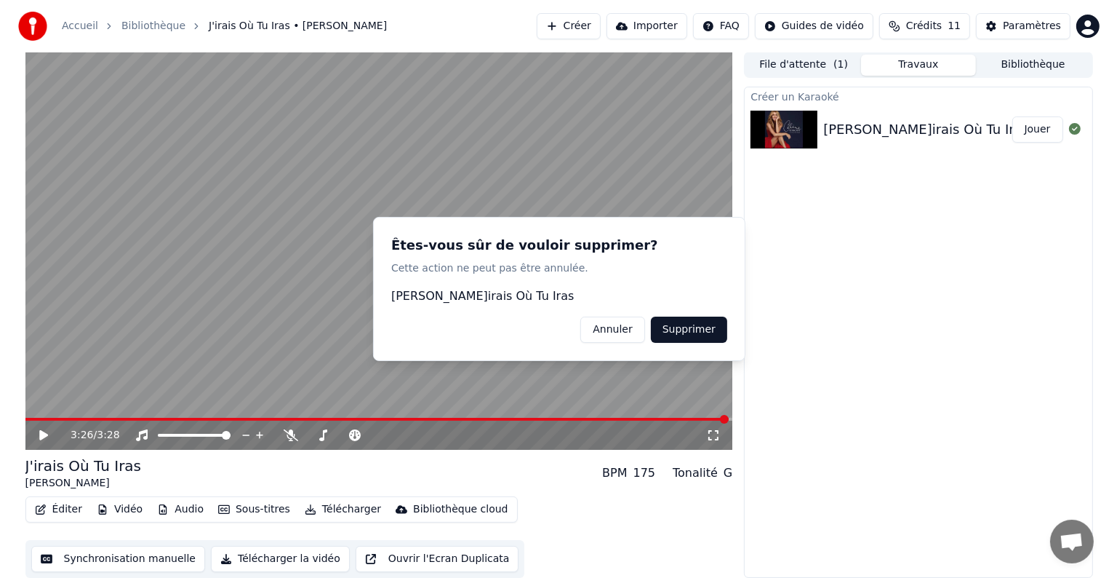
scroll to position [0, 0]
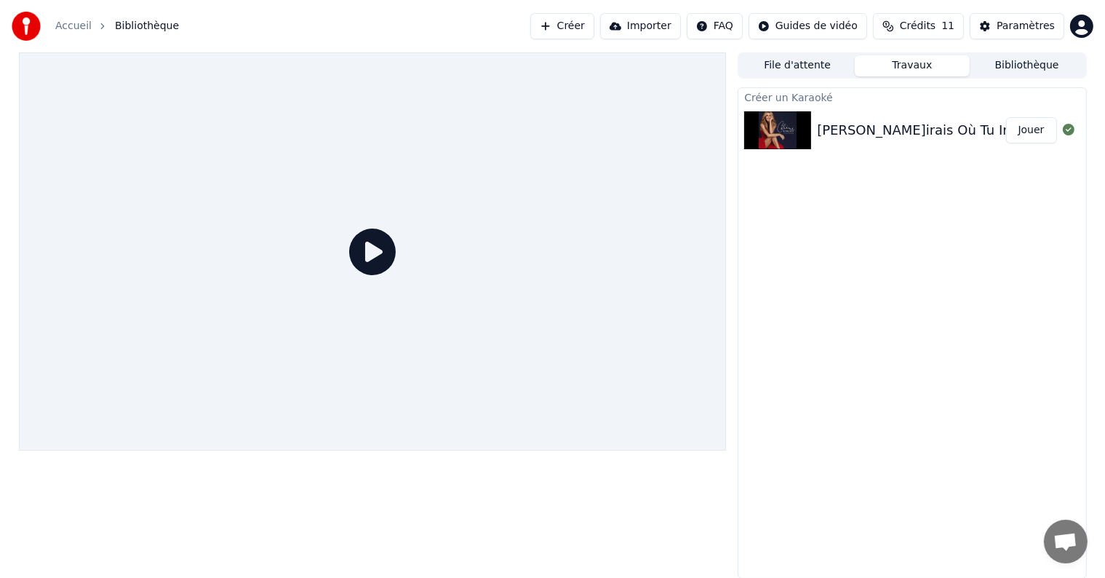
click at [594, 32] on button "Créer" at bounding box center [562, 26] width 64 height 26
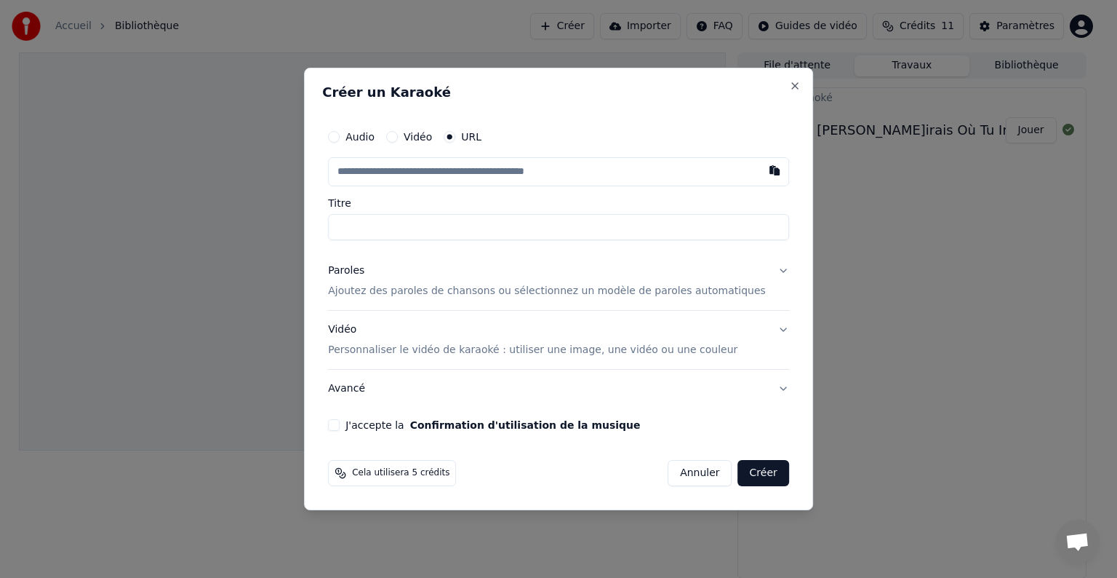
paste input "**********"
type input "**********"
click at [525, 233] on input "**********" at bounding box center [558, 227] width 461 height 26
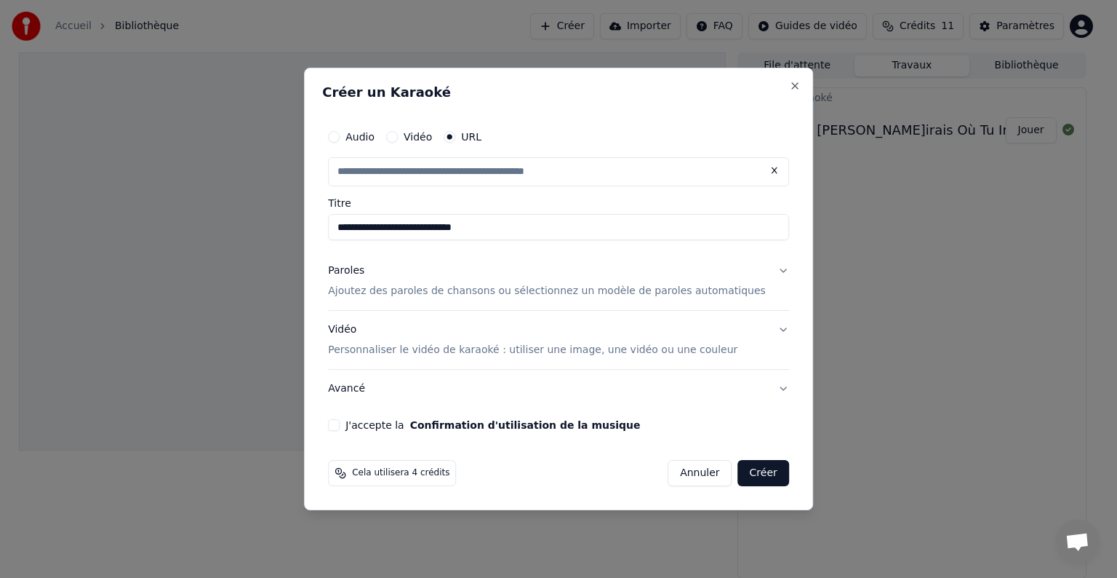
click at [758, 269] on button "Paroles Ajoutez des paroles de chansons ou sélectionnez un modèle de paroles au…" at bounding box center [558, 281] width 461 height 58
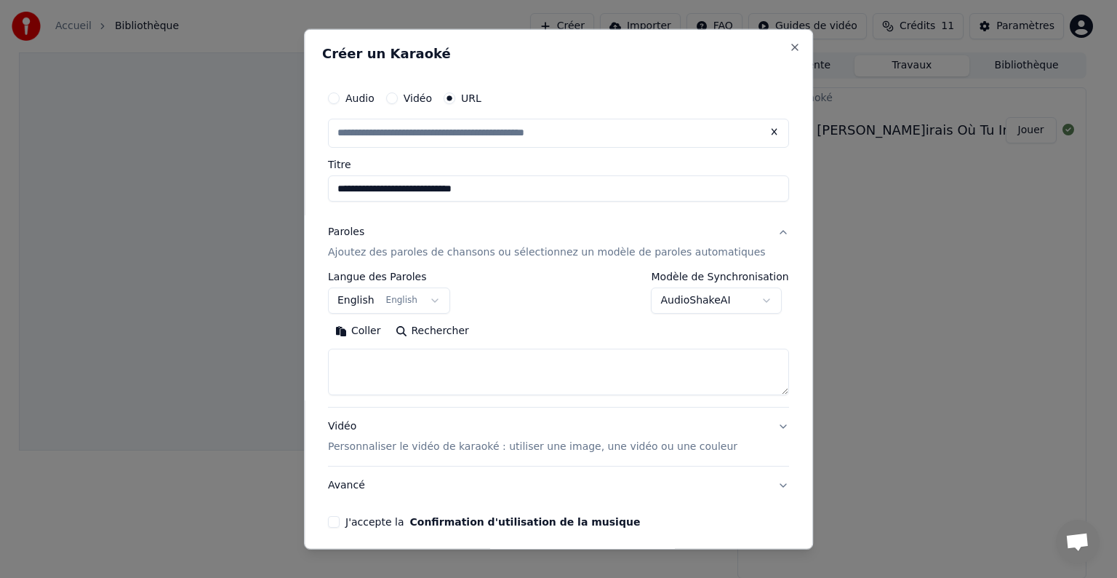
type input "**********"
click at [450, 281] on label "Langue des Paroles" at bounding box center [389, 276] width 122 height 10
click at [444, 296] on button "English English" at bounding box center [389, 300] width 122 height 26
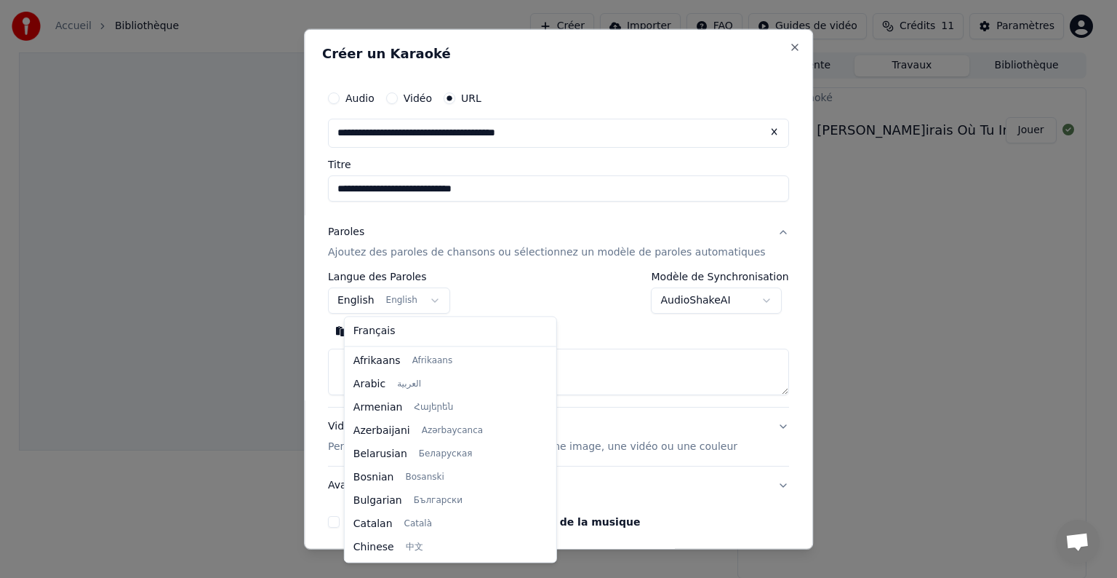
scroll to position [116, 0]
select select "**"
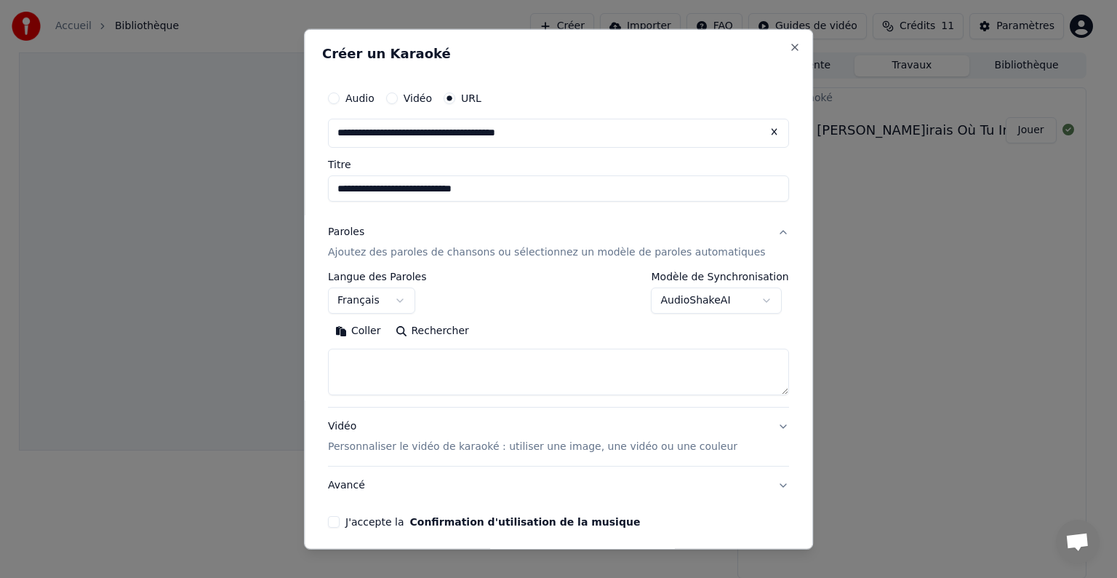
click at [460, 367] on textarea at bounding box center [558, 371] width 461 height 47
paste textarea "**********"
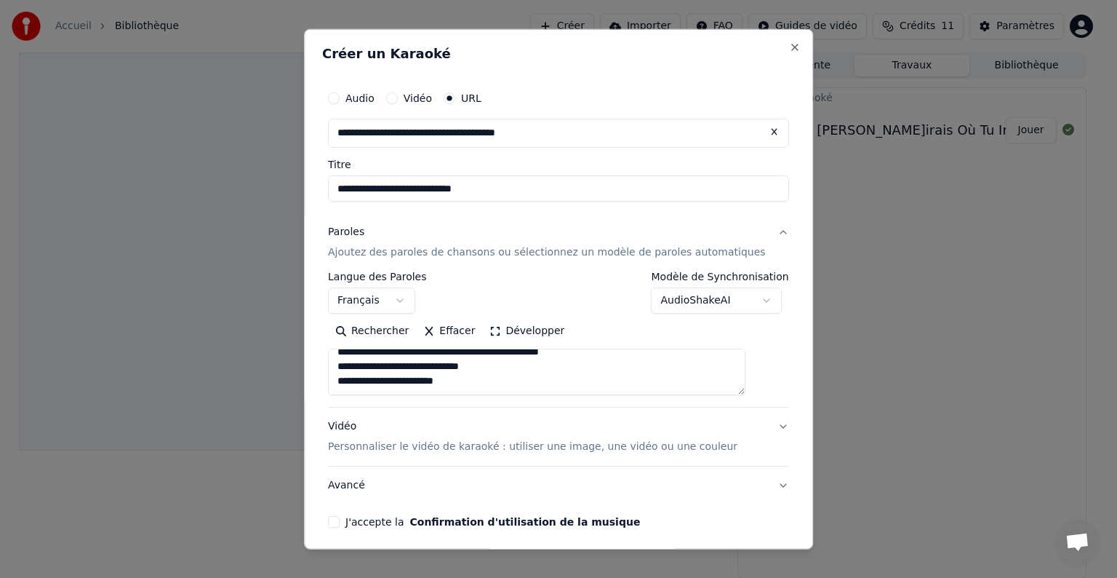
scroll to position [605, 0]
type textarea "**********"
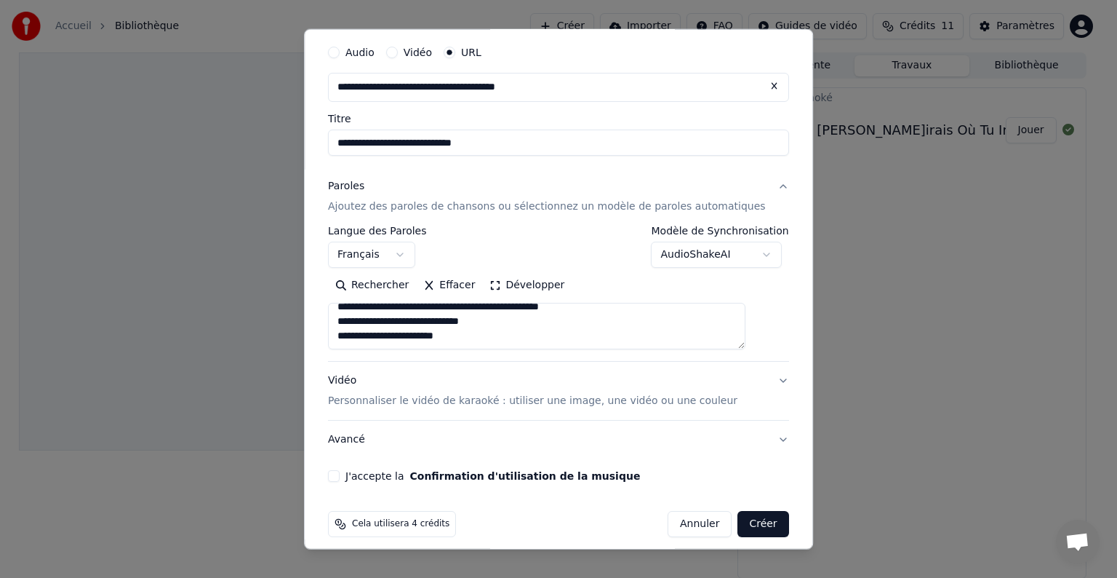
scroll to position [57, 0]
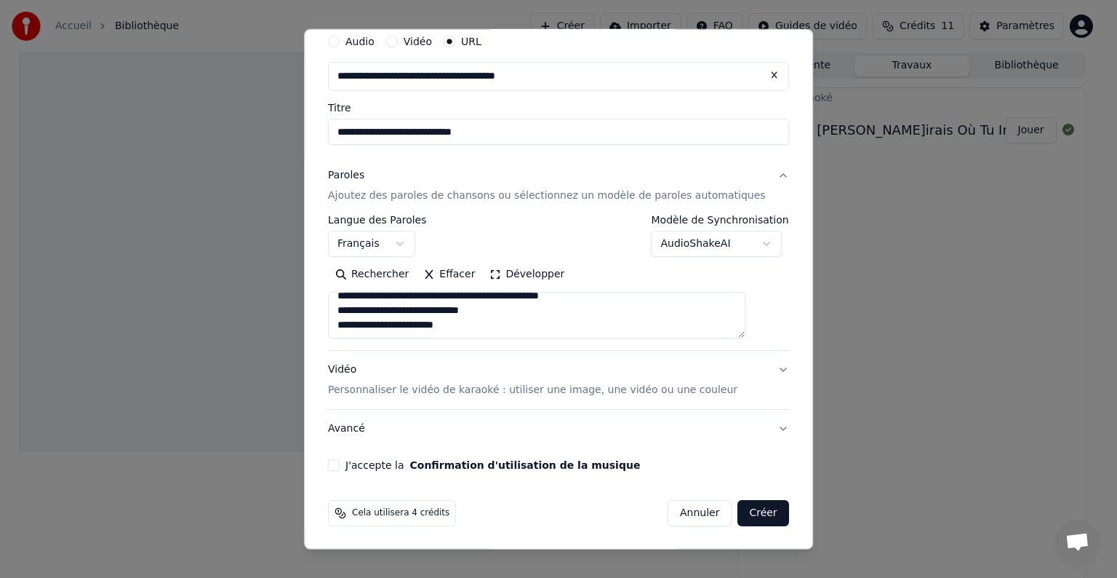
click at [340, 466] on button "J'accepte la Confirmation d'utilisation de la musique" at bounding box center [334, 465] width 12 height 12
click at [755, 371] on button "Vidéo Personnaliser le vidéo de karaoké : utiliser une image, une vidéo ou une …" at bounding box center [558, 380] width 461 height 58
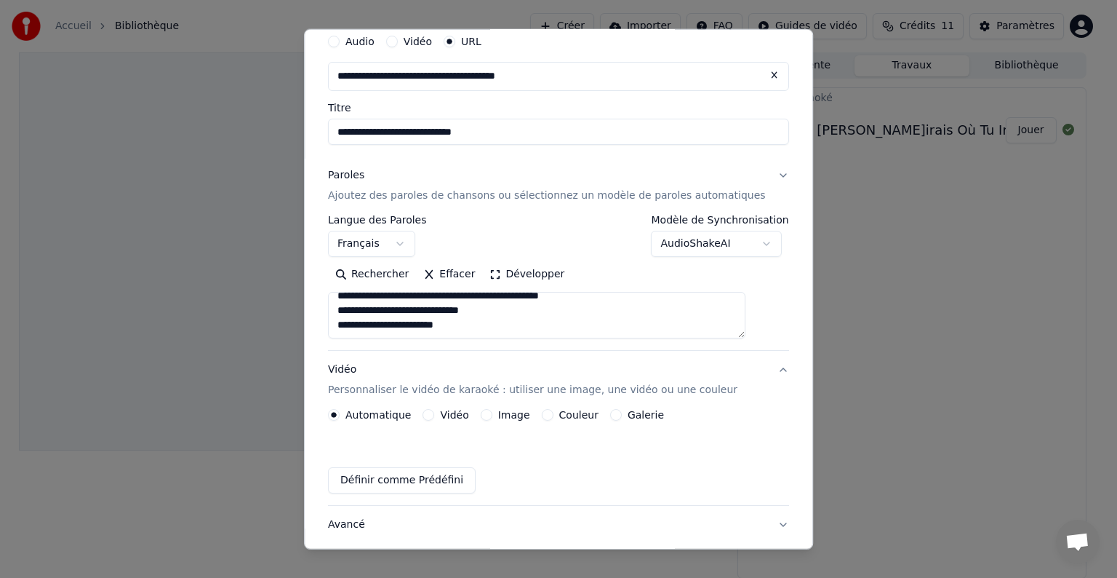
scroll to position [17, 0]
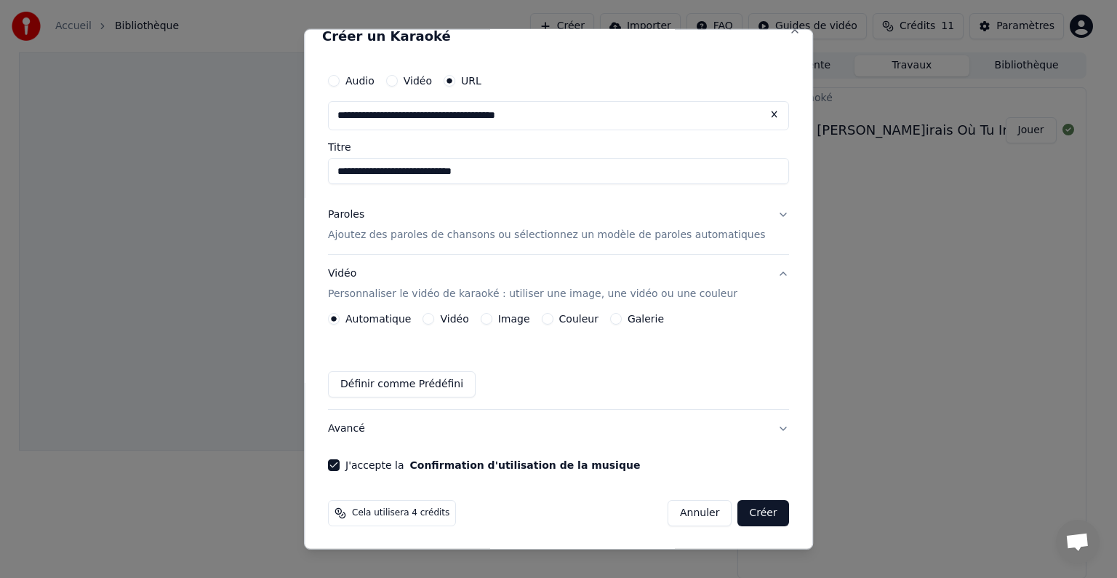
click at [492, 314] on button "Image" at bounding box center [487, 319] width 12 height 12
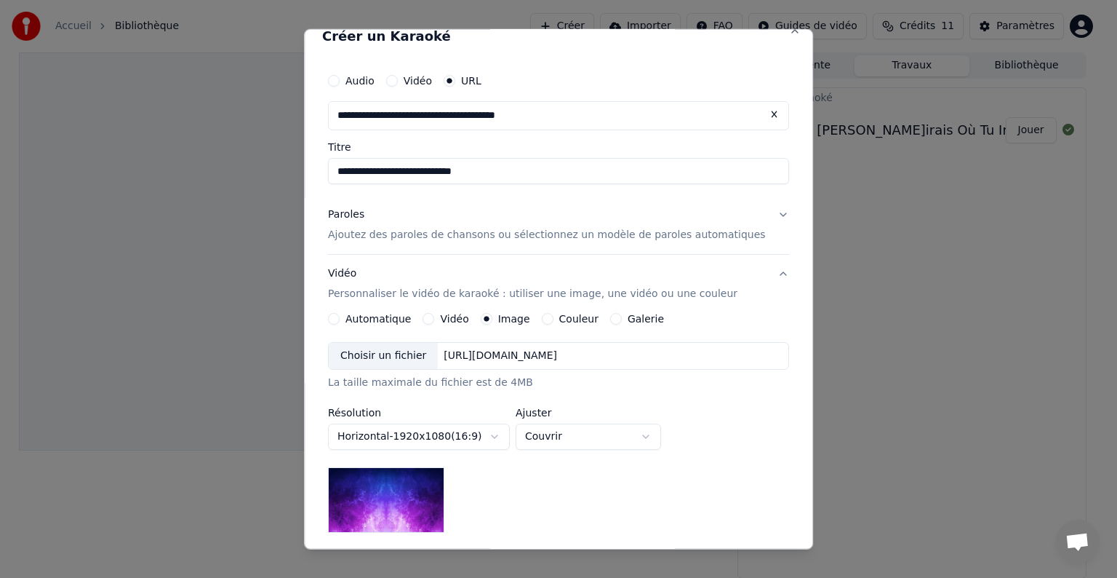
click at [410, 359] on div "Choisir un fichier" at bounding box center [383, 356] width 109 height 26
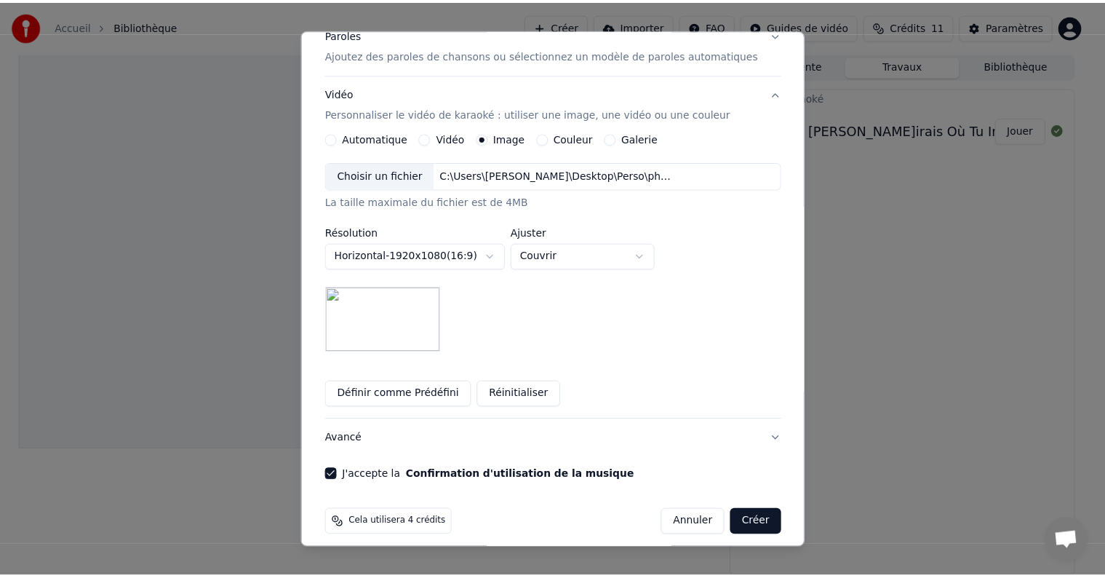
scroll to position [208, 0]
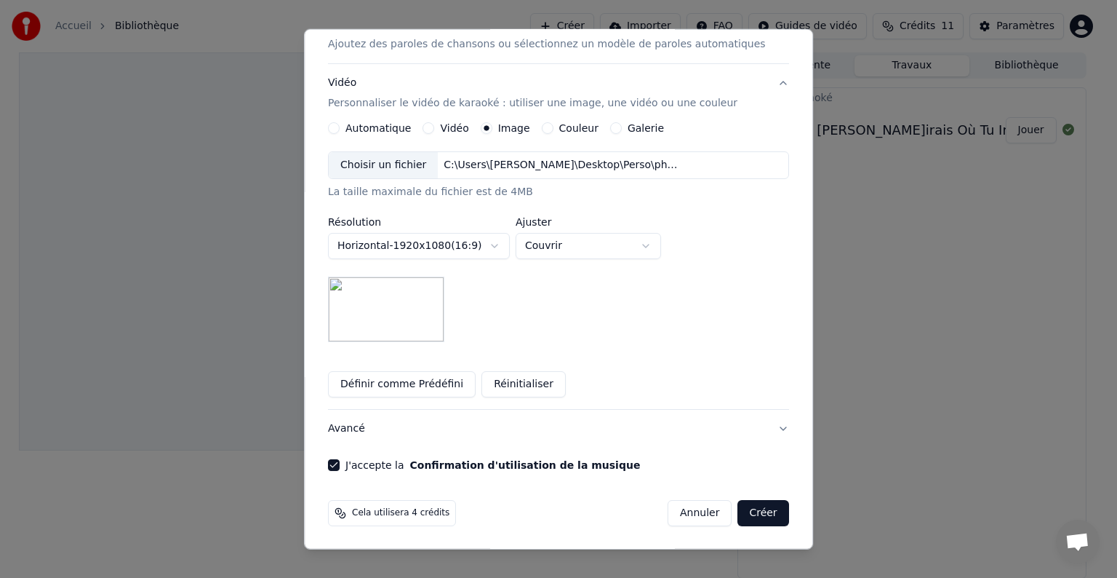
click at [510, 246] on button "Horizontal - 1920 x 1080 ( 16 : 9 )" at bounding box center [419, 246] width 182 height 26
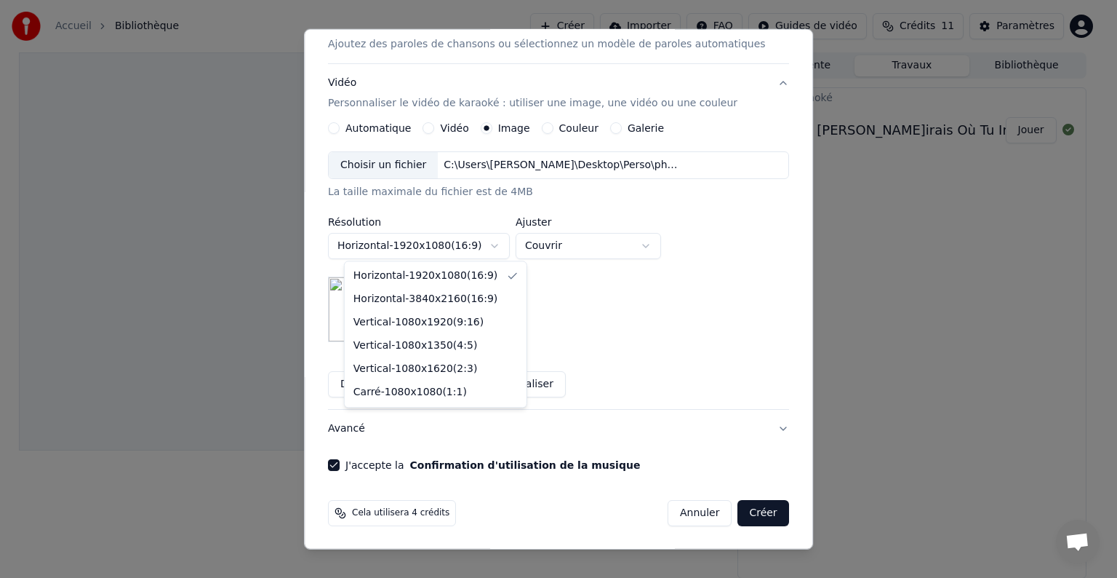
click at [514, 247] on body "**********" at bounding box center [552, 289] width 1105 height 578
click at [516, 241] on body "**********" at bounding box center [552, 289] width 1105 height 578
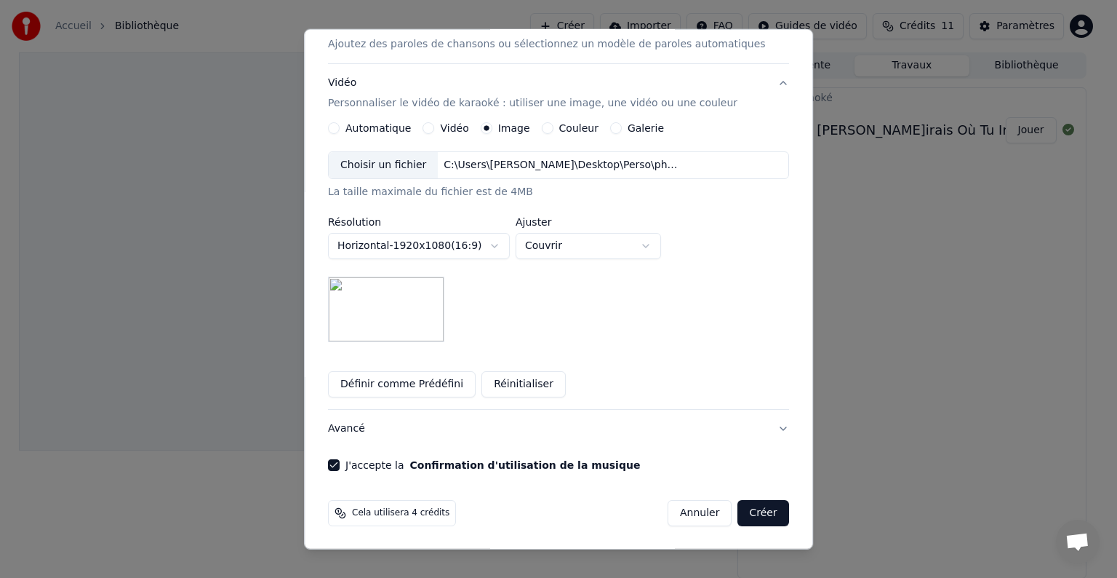
click at [516, 241] on body "**********" at bounding box center [552, 289] width 1105 height 578
click at [620, 247] on button "Couvrir" at bounding box center [588, 246] width 145 height 26
click at [637, 238] on body "**********" at bounding box center [552, 289] width 1105 height 578
select select "*******"
click at [739, 516] on button "Créer" at bounding box center [763, 513] width 51 height 26
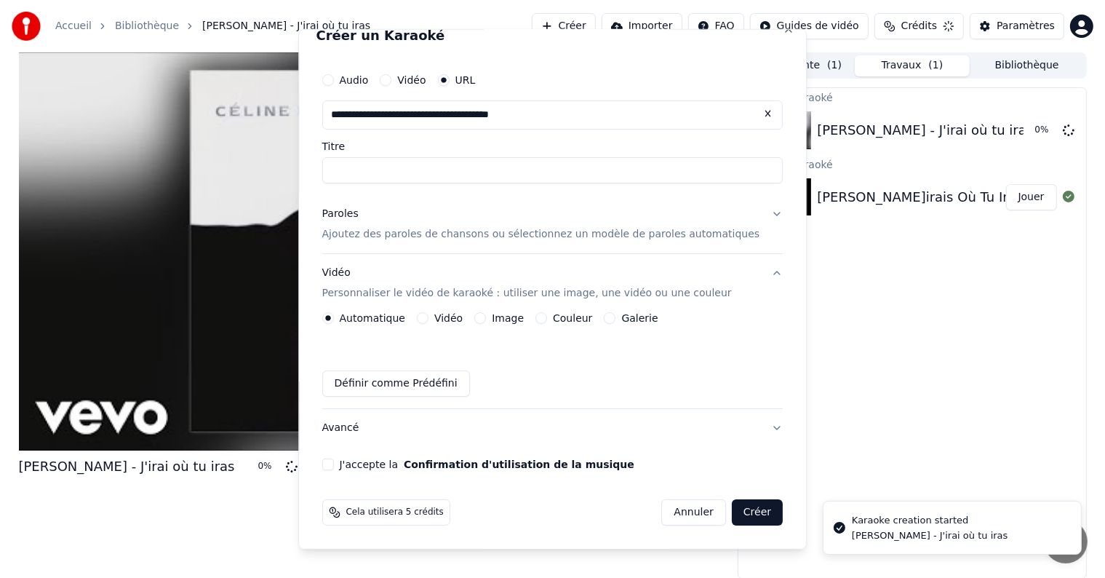
scroll to position [17, 0]
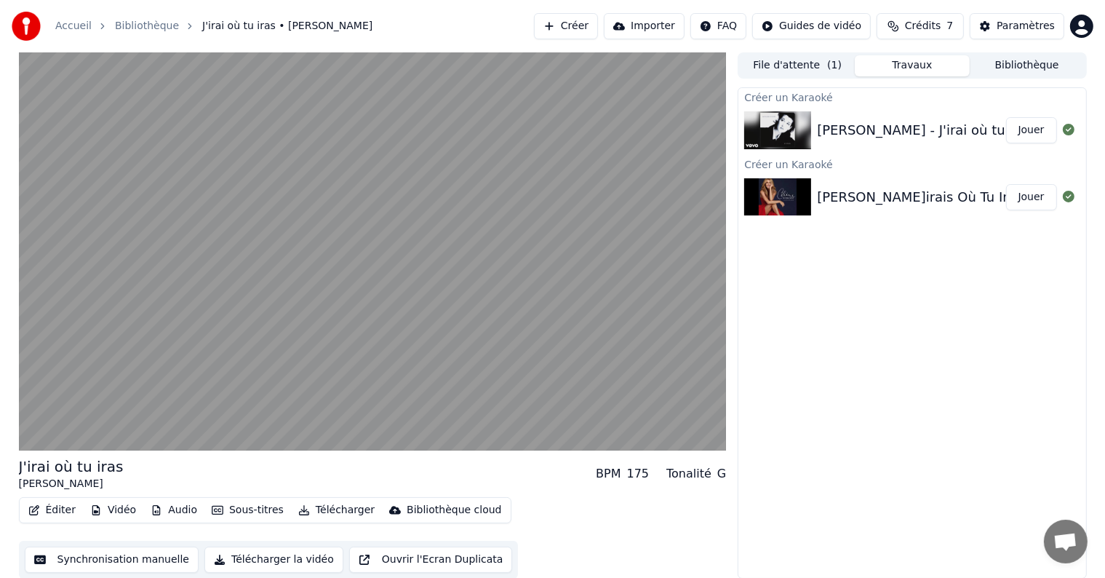
click at [69, 511] on button "Éditer" at bounding box center [52, 510] width 59 height 20
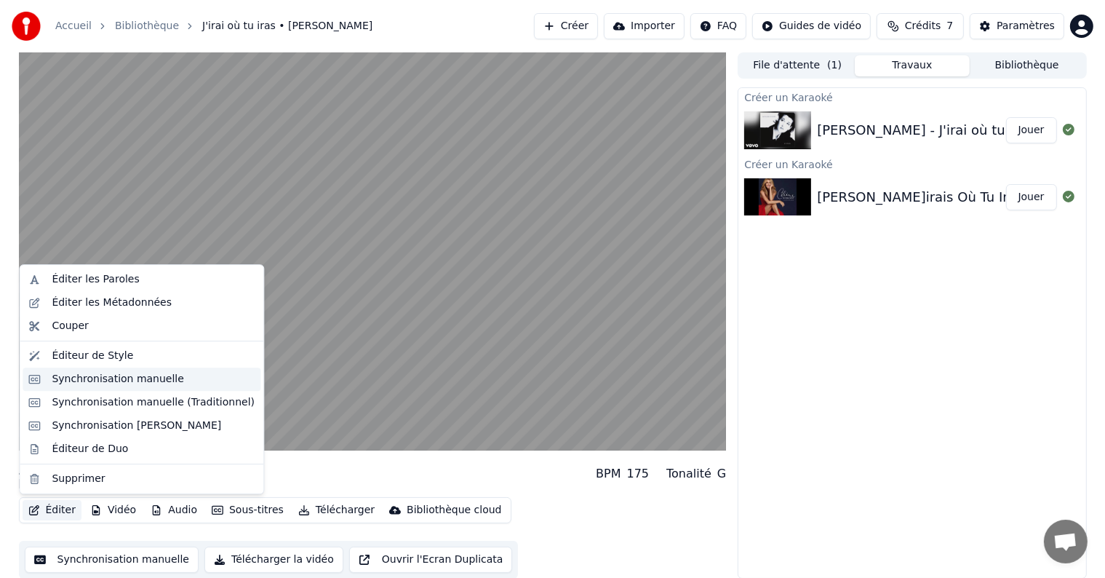
click at [146, 373] on div "Synchronisation manuelle" at bounding box center [118, 379] width 132 height 15
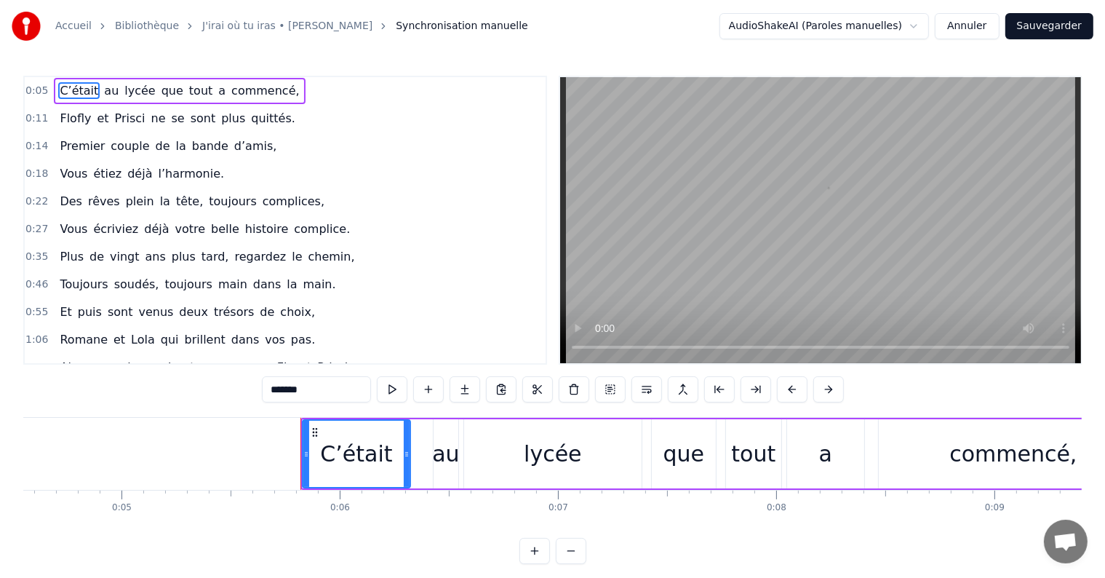
scroll to position [0, 1197]
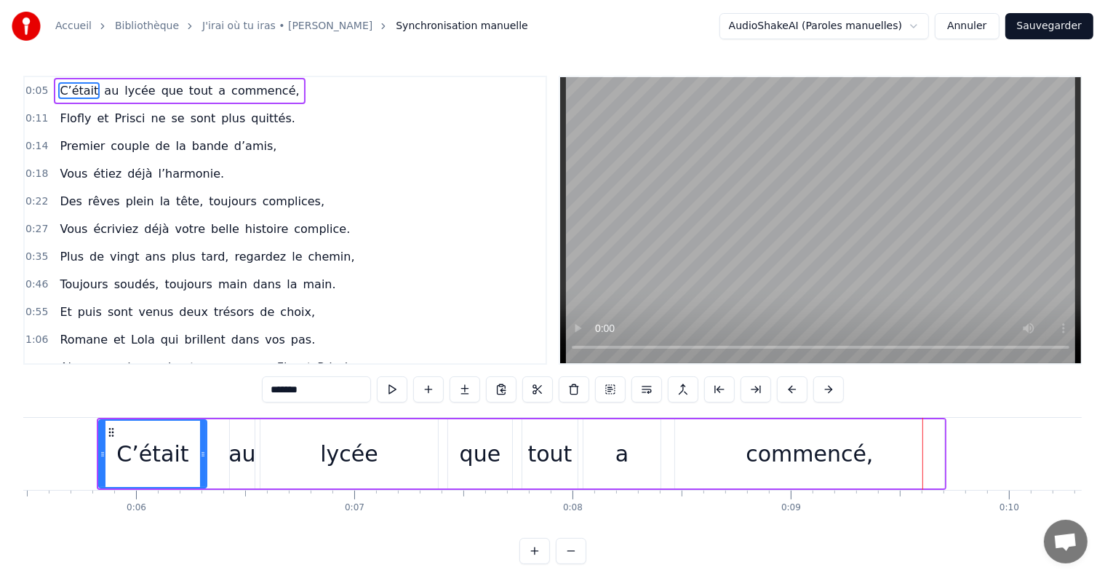
drag, startPoint x: 242, startPoint y: 459, endPoint x: 204, endPoint y: 457, distance: 37.2
click at [204, 456] on div "C’était au lycée que tout a commencé," at bounding box center [522, 454] width 850 height 72
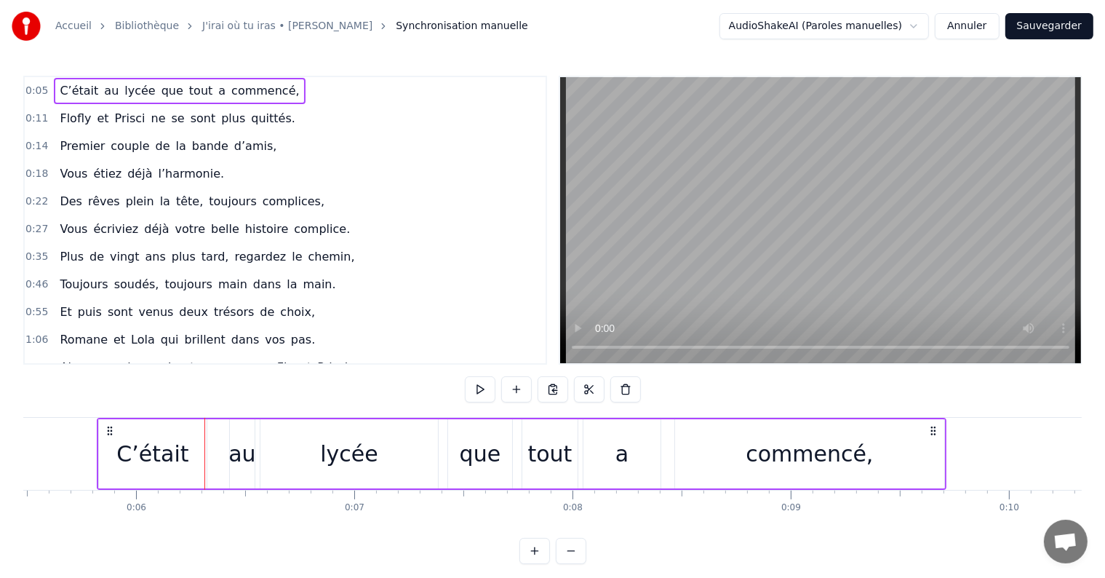
drag, startPoint x: 236, startPoint y: 450, endPoint x: 209, endPoint y: 445, distance: 27.4
click at [209, 445] on div "C’était au lycée que tout a commencé," at bounding box center [522, 454] width 850 height 72
click at [236, 453] on div "au" at bounding box center [241, 453] width 27 height 33
drag, startPoint x: 230, startPoint y: 449, endPoint x: 244, endPoint y: 451, distance: 14.7
click at [237, 451] on icon at bounding box center [234, 454] width 6 height 12
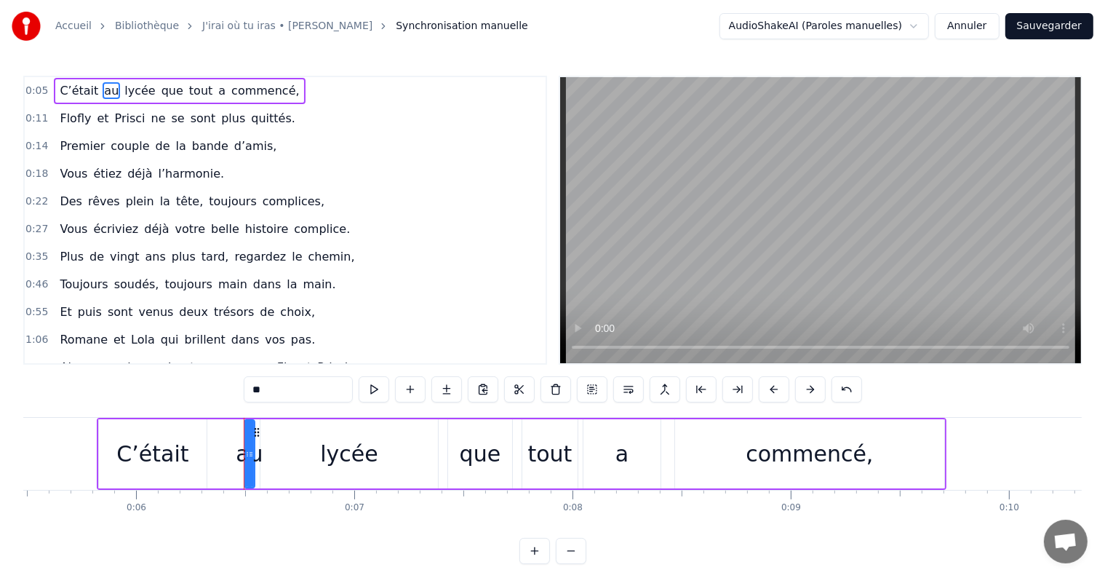
click at [973, 31] on button "Annuler" at bounding box center [967, 26] width 64 height 26
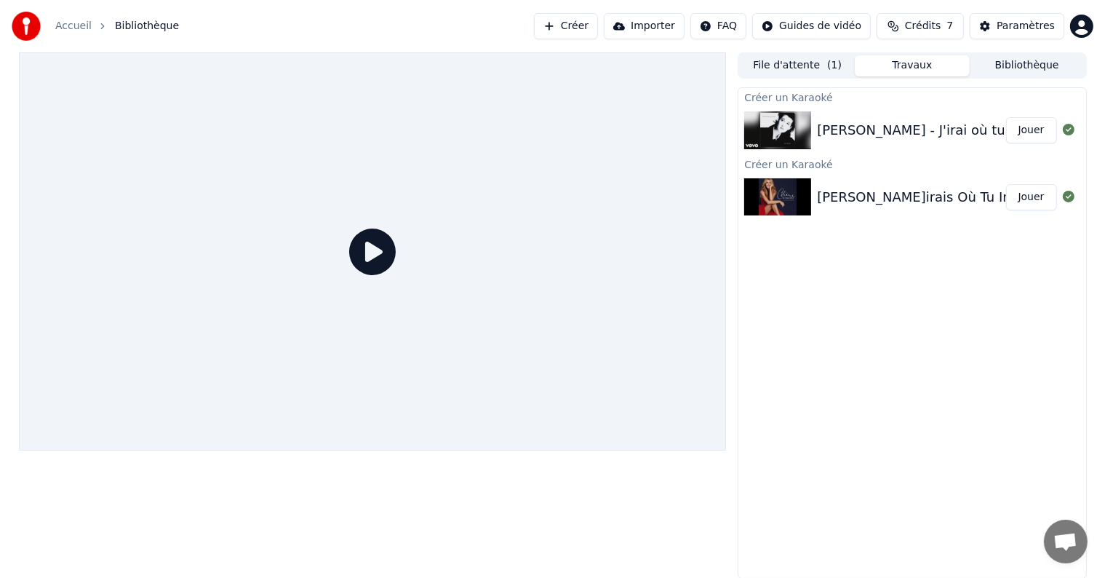
click at [906, 174] on div "[PERSON_NAME] Où Tu Iras Jouer" at bounding box center [911, 196] width 347 height 49
click at [780, 132] on img at bounding box center [777, 130] width 67 height 38
click at [1032, 131] on button "Jouer" at bounding box center [1031, 130] width 51 height 26
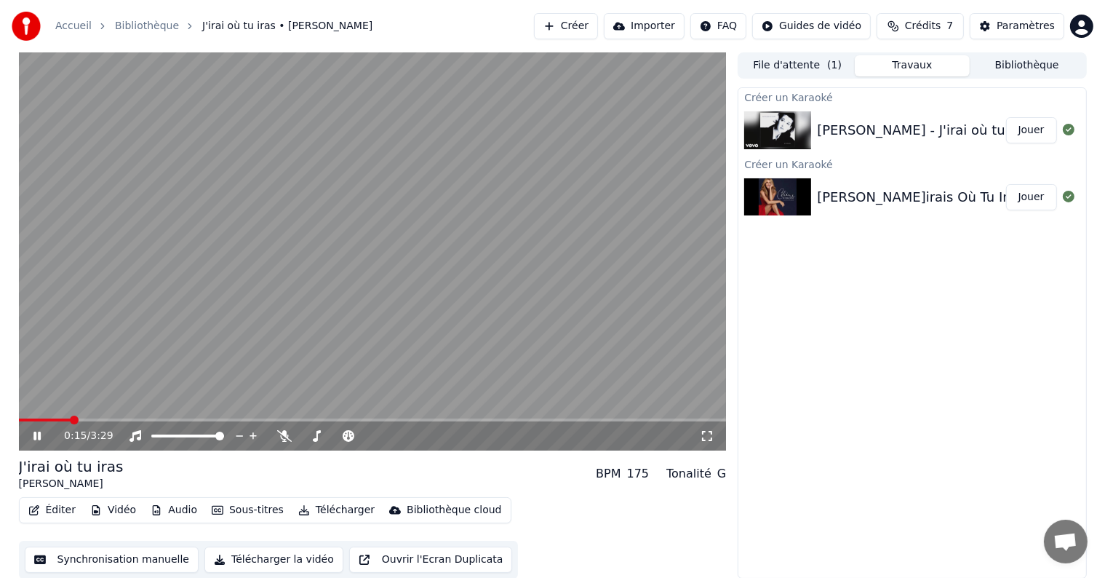
click at [900, 23] on button "Crédits 7" at bounding box center [920, 26] width 87 height 26
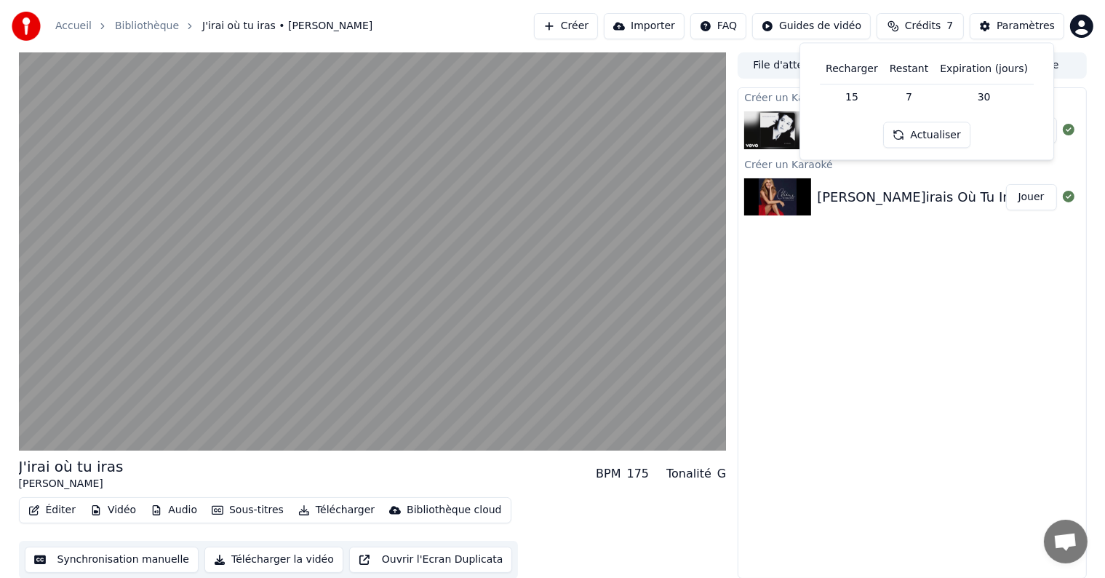
click at [937, 131] on button "Actualiser" at bounding box center [926, 135] width 87 height 26
click at [908, 292] on div "Créer un Karaoké [PERSON_NAME] où tu iras Jouer Créer un Karaoké [PERSON_NAME] …" at bounding box center [912, 332] width 348 height 491
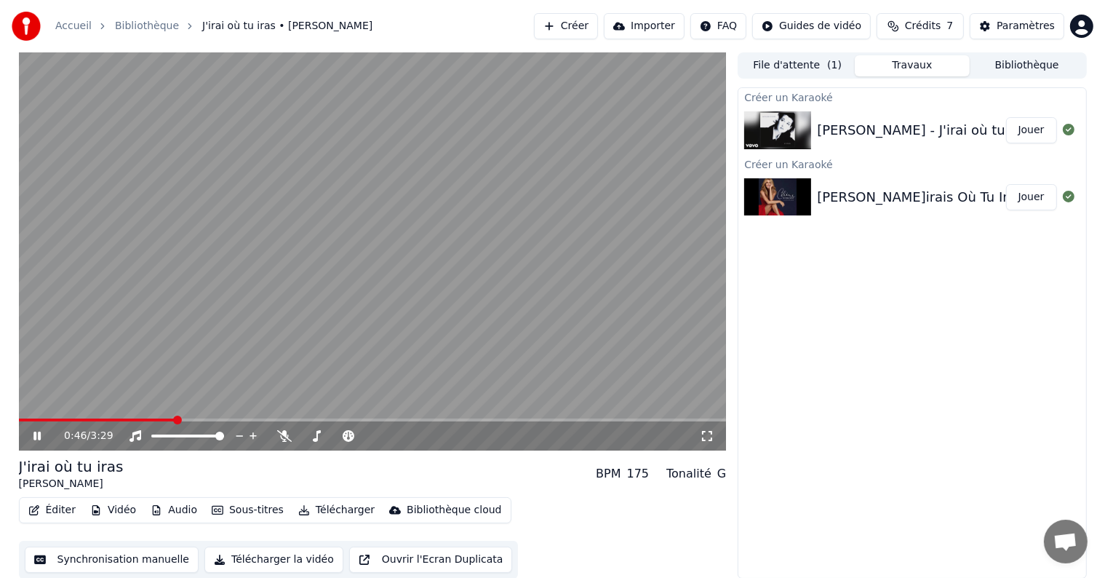
scroll to position [1, 0]
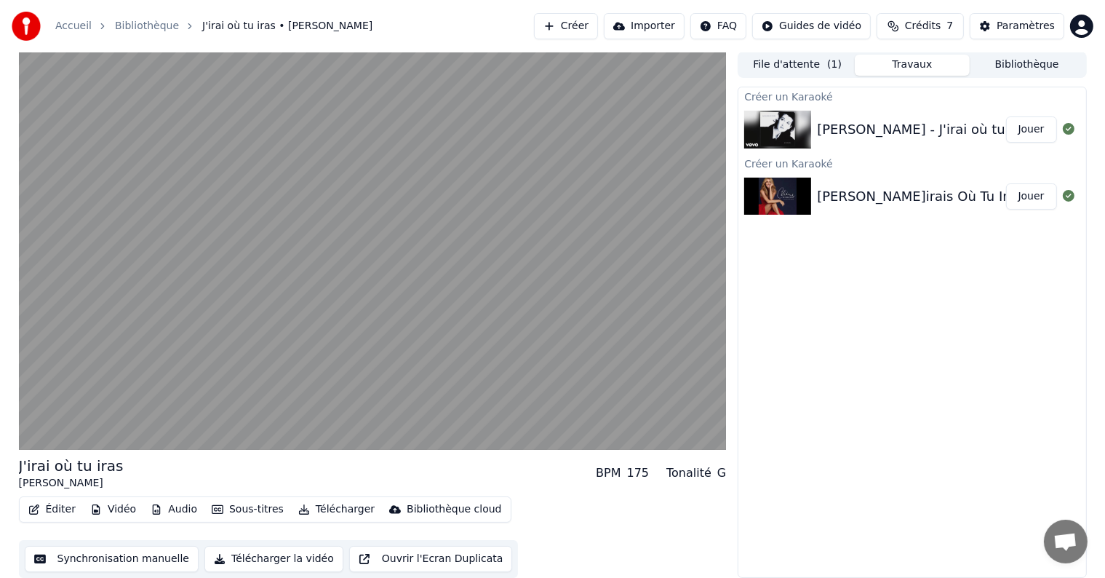
click at [824, 456] on div "Créer un Karaoké [PERSON_NAME] où tu iras Jouer Créer un Karaoké [PERSON_NAME] …" at bounding box center [912, 332] width 348 height 491
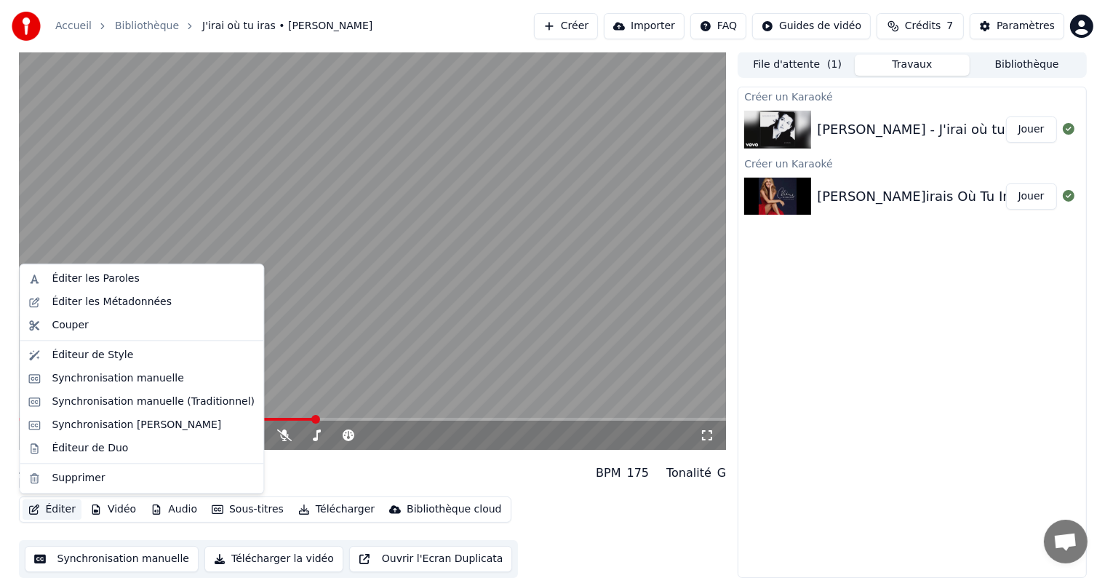
click at [64, 507] on button "Éditer" at bounding box center [52, 509] width 59 height 20
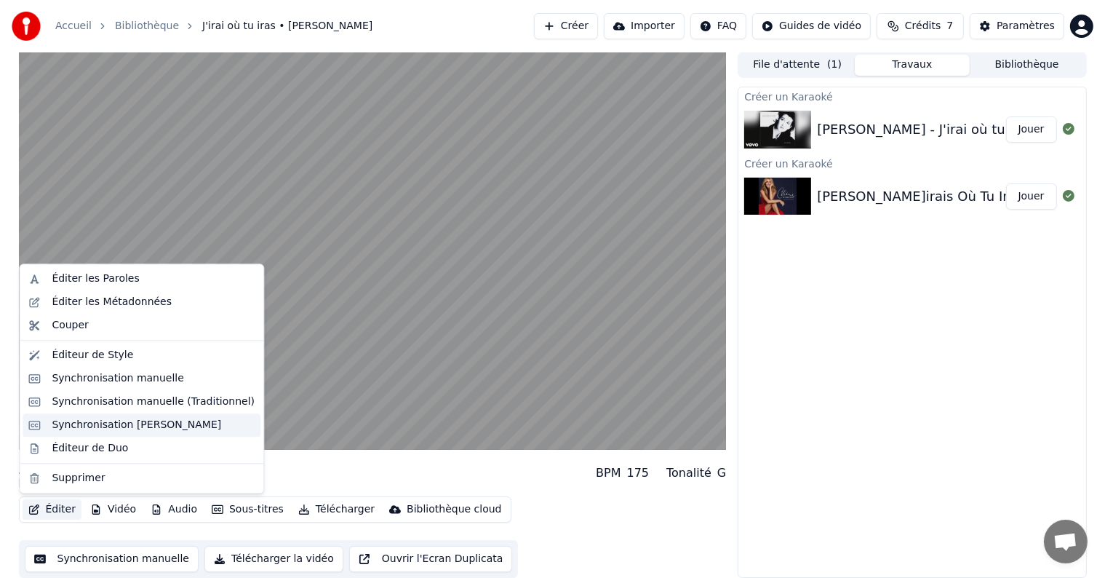
click at [194, 421] on div "Synchronisation [PERSON_NAME]" at bounding box center [136, 425] width 169 height 15
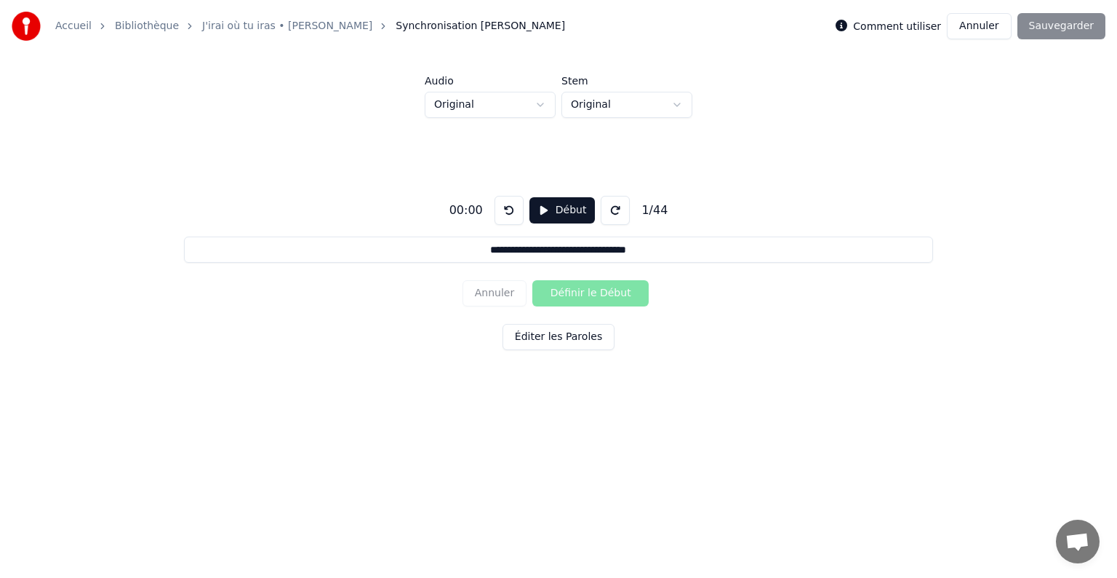
click at [535, 212] on button "Début" at bounding box center [563, 210] width 66 height 26
click at [541, 210] on button "Pause" at bounding box center [562, 210] width 65 height 26
click at [506, 208] on button at bounding box center [509, 210] width 29 height 29
click at [563, 207] on button "Début" at bounding box center [563, 210] width 66 height 26
click at [563, 207] on button "Pause" at bounding box center [562, 210] width 65 height 26
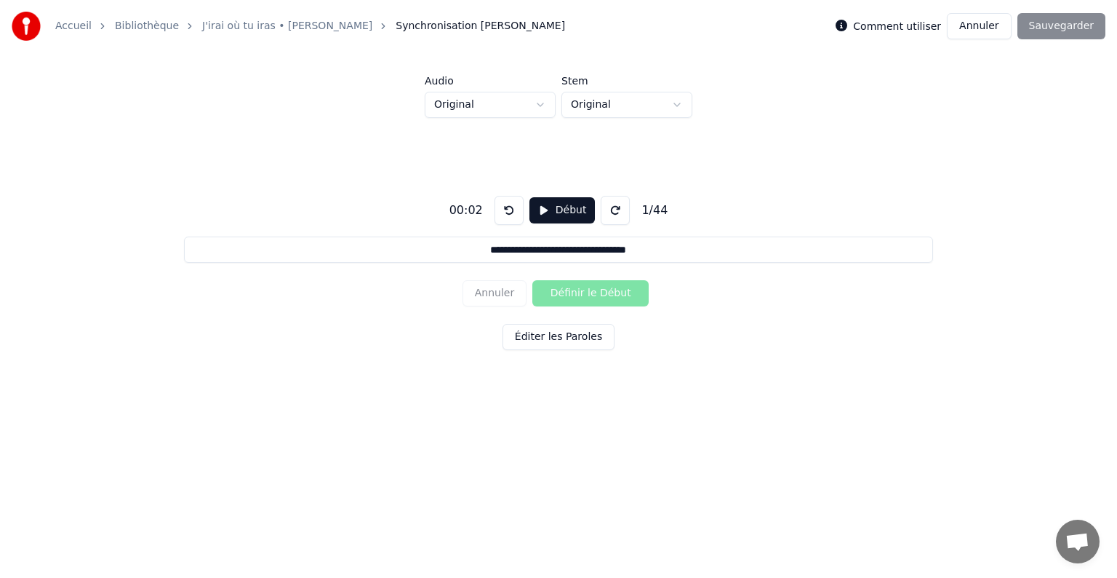
click at [563, 207] on button "Début" at bounding box center [563, 210] width 66 height 26
click at [563, 207] on button "Pause" at bounding box center [562, 210] width 65 height 26
click at [502, 218] on button at bounding box center [509, 210] width 29 height 29
click at [564, 210] on button "Début" at bounding box center [563, 210] width 66 height 26
click at [564, 210] on button "Pause" at bounding box center [562, 210] width 65 height 26
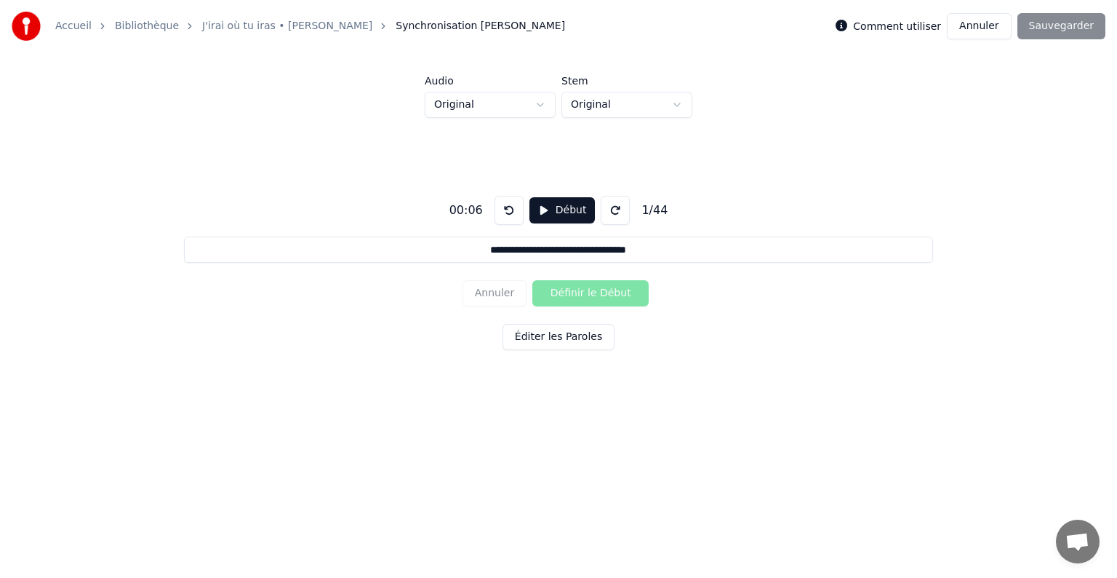
click at [509, 204] on button at bounding box center [509, 210] width 29 height 29
click at [538, 210] on button "Début" at bounding box center [563, 210] width 66 height 26
click at [587, 296] on button "Définir le Début" at bounding box center [590, 293] width 116 height 26
click at [587, 296] on button "Définir la Fin" at bounding box center [590, 293] width 116 height 26
click at [541, 210] on button "Pause" at bounding box center [562, 210] width 65 height 26
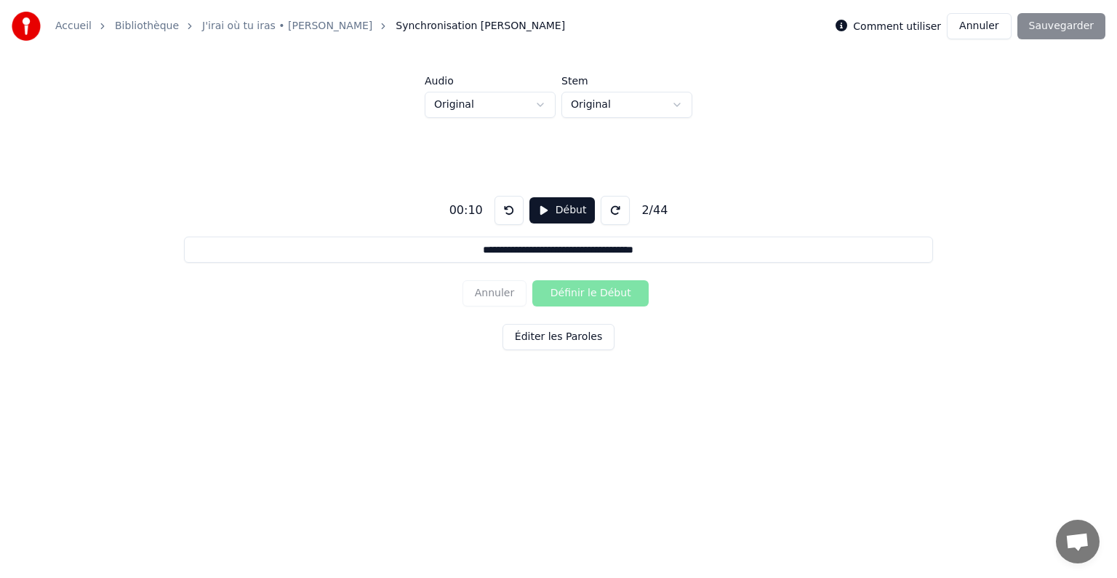
click at [541, 210] on button "Début" at bounding box center [563, 210] width 66 height 26
click at [508, 212] on button at bounding box center [509, 210] width 29 height 29
click at [509, 207] on button at bounding box center [509, 210] width 29 height 29
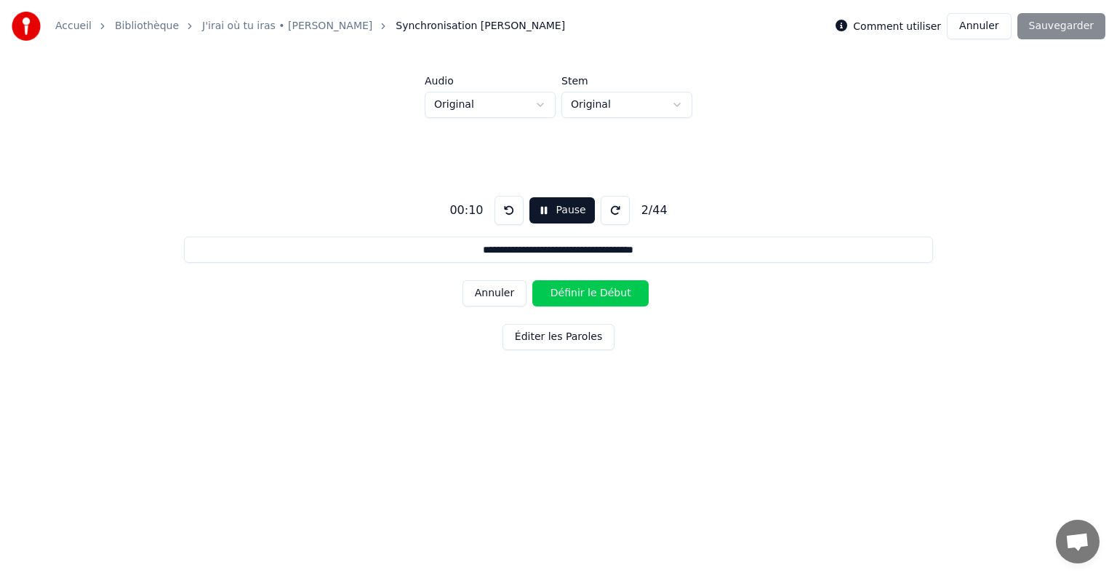
click at [539, 210] on button "Pause" at bounding box center [562, 210] width 65 height 26
drag, startPoint x: 539, startPoint y: 210, endPoint x: 588, endPoint y: 295, distance: 98.1
click at [588, 295] on div "**********" at bounding box center [558, 270] width 1071 height 304
click at [538, 207] on button "Début" at bounding box center [563, 210] width 66 height 26
click at [586, 285] on button "Définir le Début" at bounding box center [590, 293] width 116 height 26
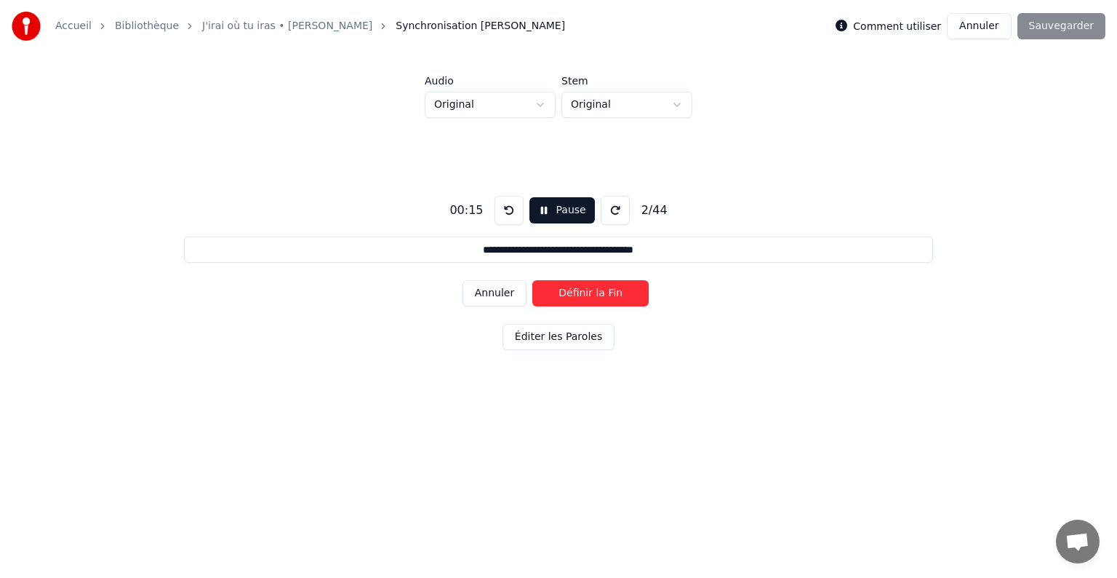
click at [600, 293] on button "Définir la Fin" at bounding box center [590, 293] width 116 height 26
click at [556, 204] on button "Pause" at bounding box center [562, 210] width 65 height 26
click at [547, 204] on button "Début" at bounding box center [563, 210] width 66 height 26
click at [562, 284] on button "Définir le Début" at bounding box center [590, 293] width 116 height 26
click at [567, 288] on button "Définir la Fin" at bounding box center [590, 293] width 116 height 26
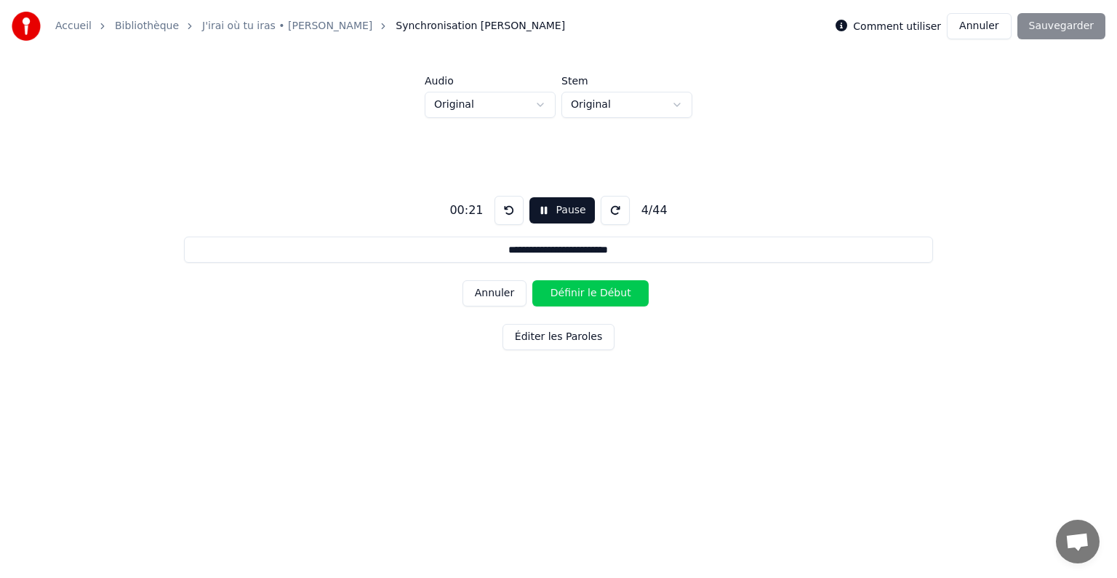
click at [559, 217] on button "Pause" at bounding box center [562, 210] width 65 height 26
click at [562, 212] on button "Début" at bounding box center [563, 210] width 66 height 26
click at [591, 290] on button "Définir le Début" at bounding box center [590, 293] width 116 height 26
click at [582, 298] on button "Définir la Fin" at bounding box center [590, 293] width 116 height 26
click at [541, 208] on button "Pause" at bounding box center [562, 210] width 65 height 26
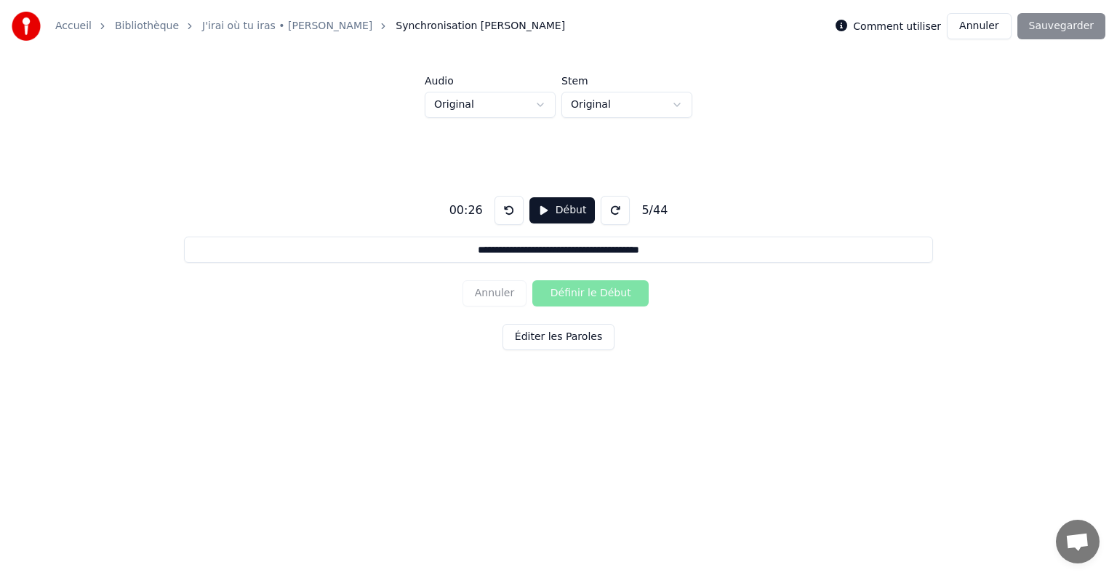
click at [541, 208] on button "Début" at bounding box center [563, 210] width 66 height 26
click at [573, 292] on button "Définir le Début" at bounding box center [590, 293] width 116 height 26
click at [540, 201] on button "Pause" at bounding box center [562, 210] width 65 height 26
click at [544, 212] on button "Début" at bounding box center [563, 210] width 66 height 26
click at [591, 300] on button "Définir la Fin" at bounding box center [590, 293] width 116 height 26
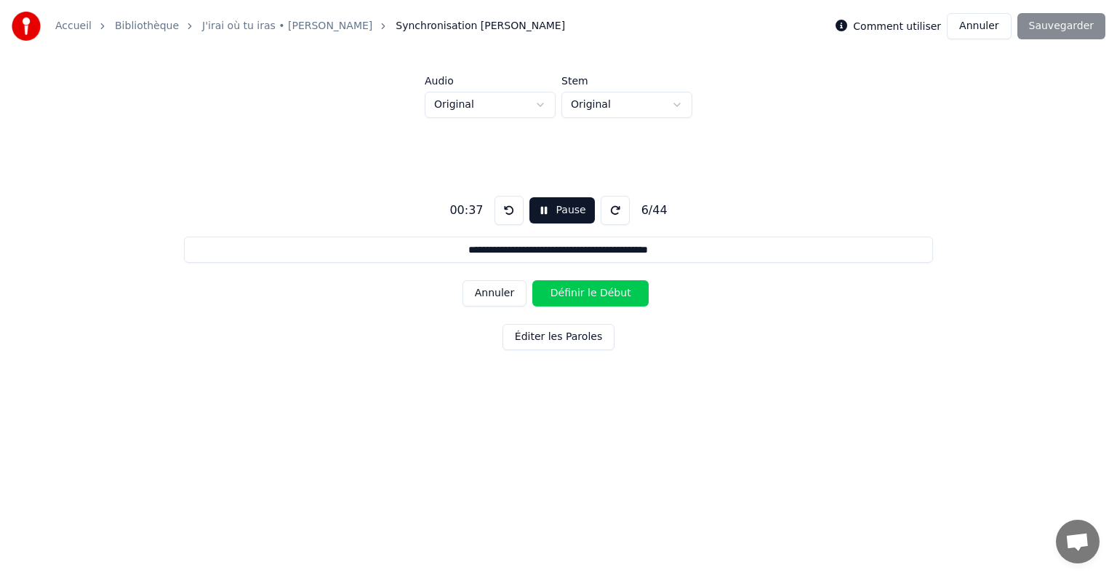
click at [498, 301] on button "Annuler" at bounding box center [495, 293] width 64 height 26
click at [498, 205] on button at bounding box center [509, 210] width 29 height 29
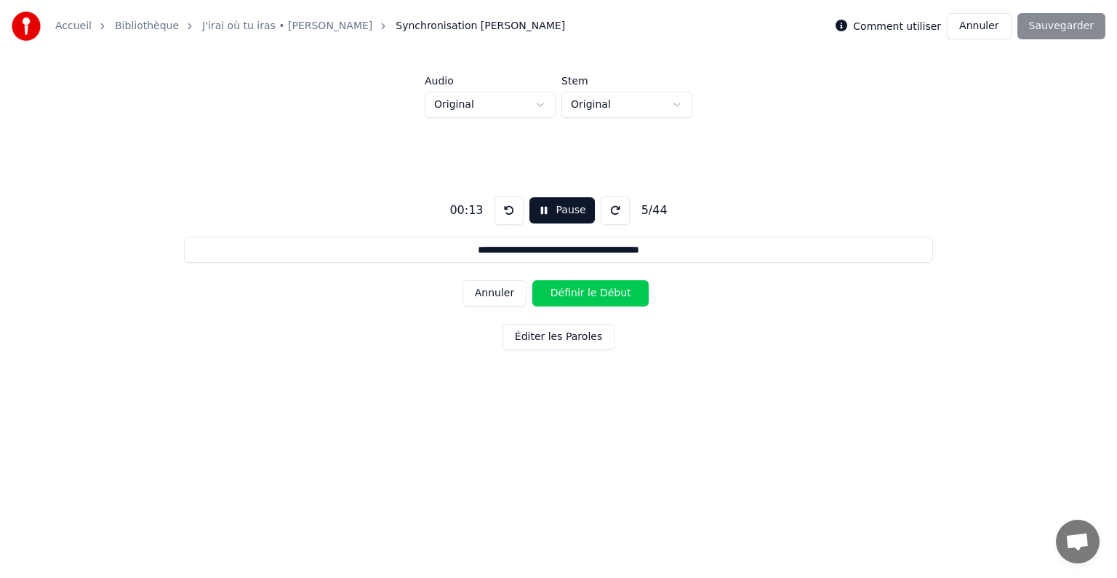
click at [498, 205] on button at bounding box center [509, 210] width 29 height 29
click at [594, 290] on button "Définir le Début" at bounding box center [590, 293] width 116 height 26
click at [591, 291] on button "Définir la Fin" at bounding box center [590, 293] width 116 height 26
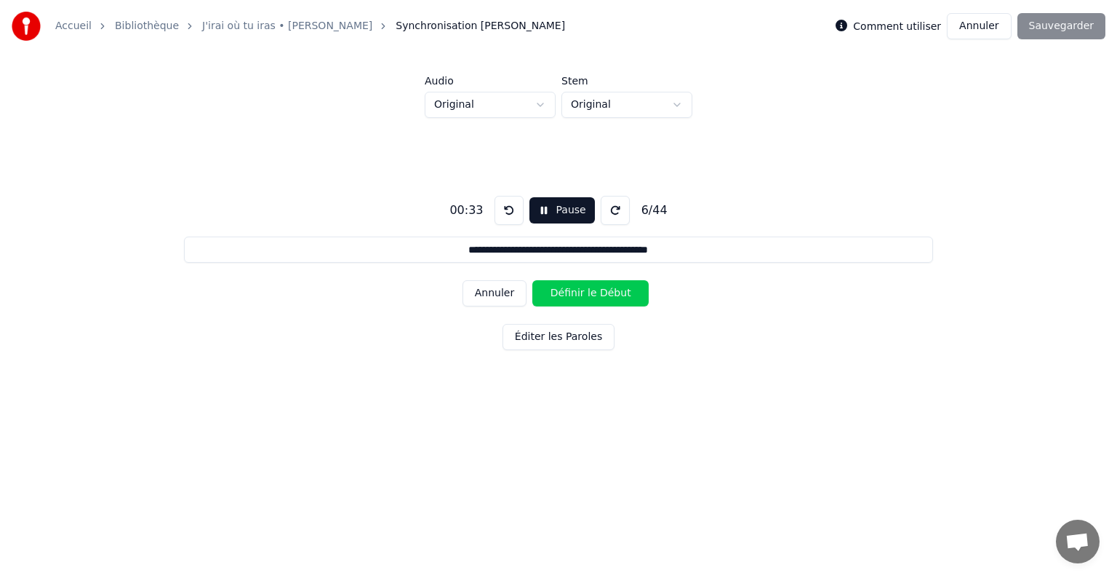
click at [588, 289] on button "Définir le Début" at bounding box center [590, 293] width 116 height 26
click at [588, 289] on button "Définir la Fin" at bounding box center [590, 293] width 116 height 26
click at [544, 201] on button "Pause" at bounding box center [562, 210] width 65 height 26
click at [543, 204] on button "Début" at bounding box center [563, 210] width 66 height 26
click at [586, 303] on button "Définir le Début" at bounding box center [590, 293] width 116 height 26
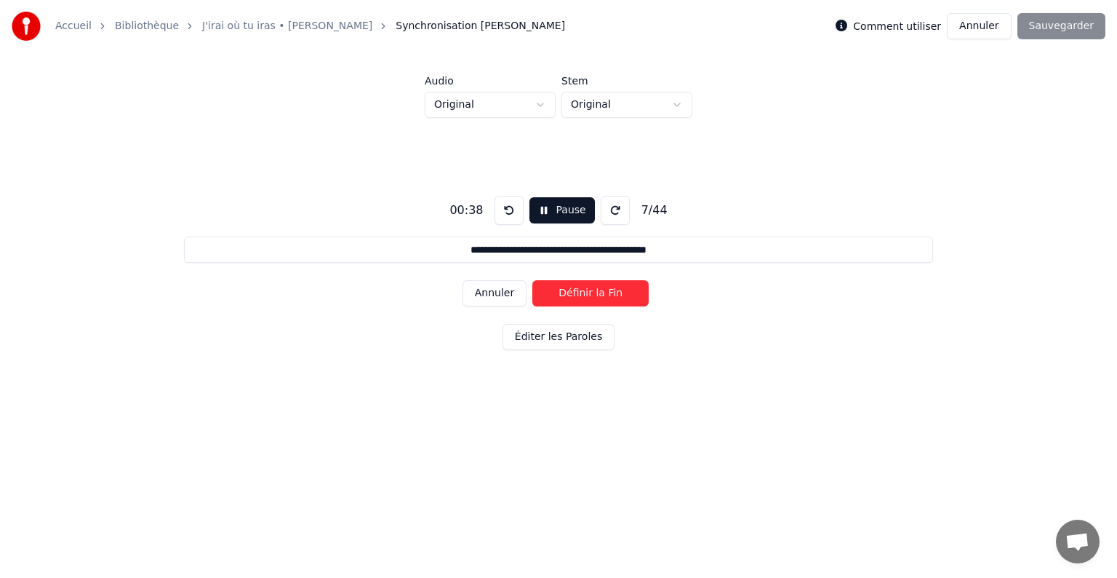
click at [535, 204] on button "Pause" at bounding box center [562, 210] width 65 height 26
click at [537, 210] on button "Début" at bounding box center [563, 210] width 66 height 26
click at [605, 290] on button "Définir la Fin" at bounding box center [590, 293] width 116 height 26
click at [564, 271] on div "**********" at bounding box center [558, 270] width 1071 height 304
click at [562, 292] on button "Définir le Début" at bounding box center [590, 293] width 116 height 26
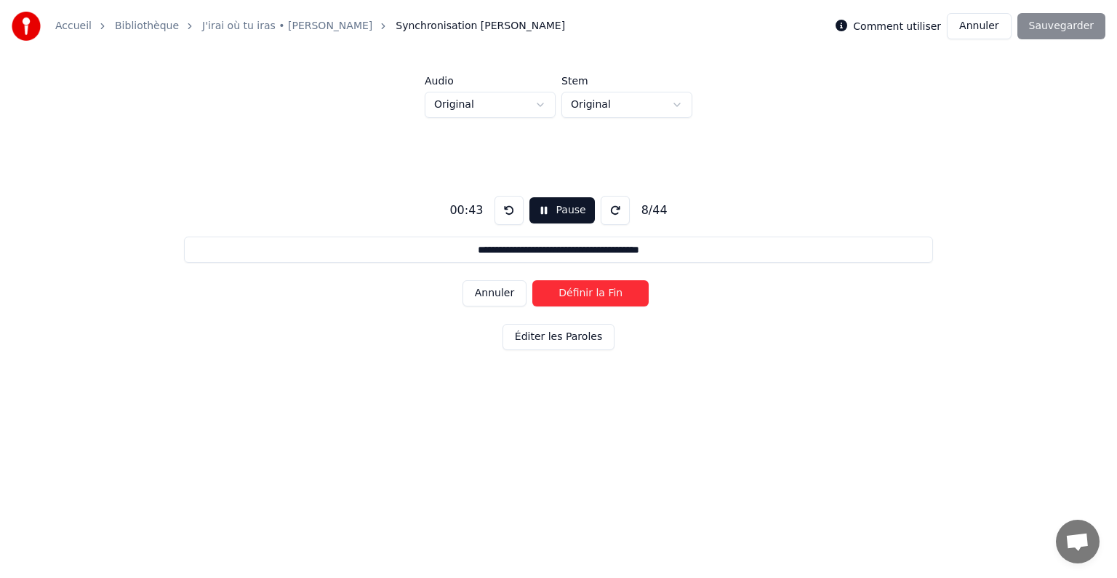
click at [546, 218] on button "Pause" at bounding box center [562, 210] width 65 height 26
click at [545, 209] on button "Début" at bounding box center [563, 210] width 66 height 26
click at [594, 293] on button "Définir la Fin" at bounding box center [590, 293] width 116 height 26
click at [547, 214] on button "Pause" at bounding box center [562, 210] width 65 height 26
click at [547, 214] on button "Début" at bounding box center [563, 210] width 66 height 26
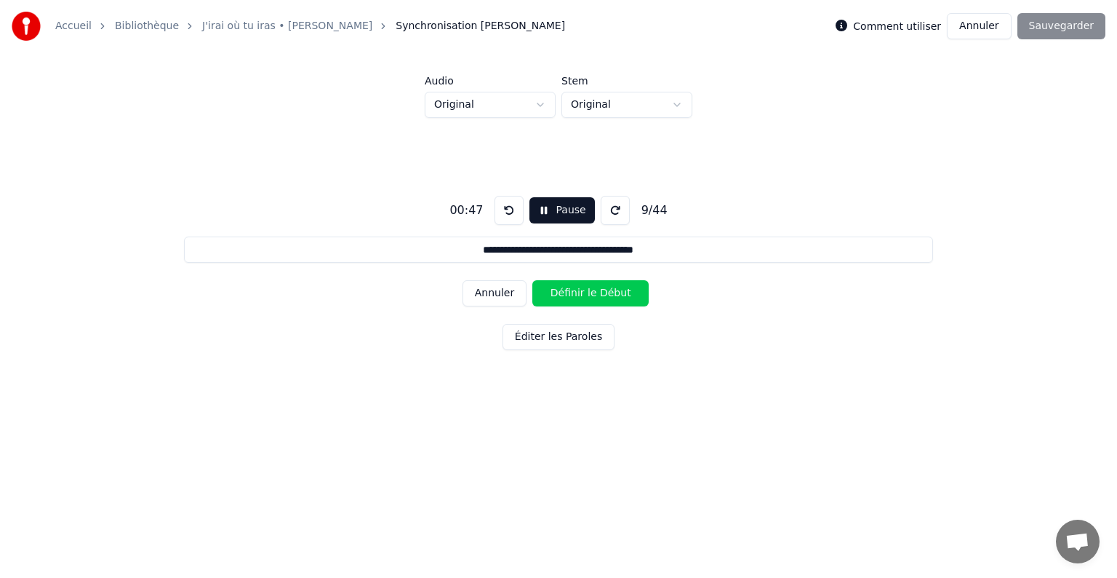
click at [588, 292] on button "Définir le Début" at bounding box center [590, 293] width 116 height 26
click at [588, 292] on button "Définir la Fin" at bounding box center [590, 293] width 116 height 26
click at [498, 294] on button "Annuler" at bounding box center [495, 293] width 64 height 26
click at [517, 302] on button "Annuler" at bounding box center [495, 293] width 64 height 26
click at [498, 293] on button "Annuler" at bounding box center [495, 293] width 64 height 26
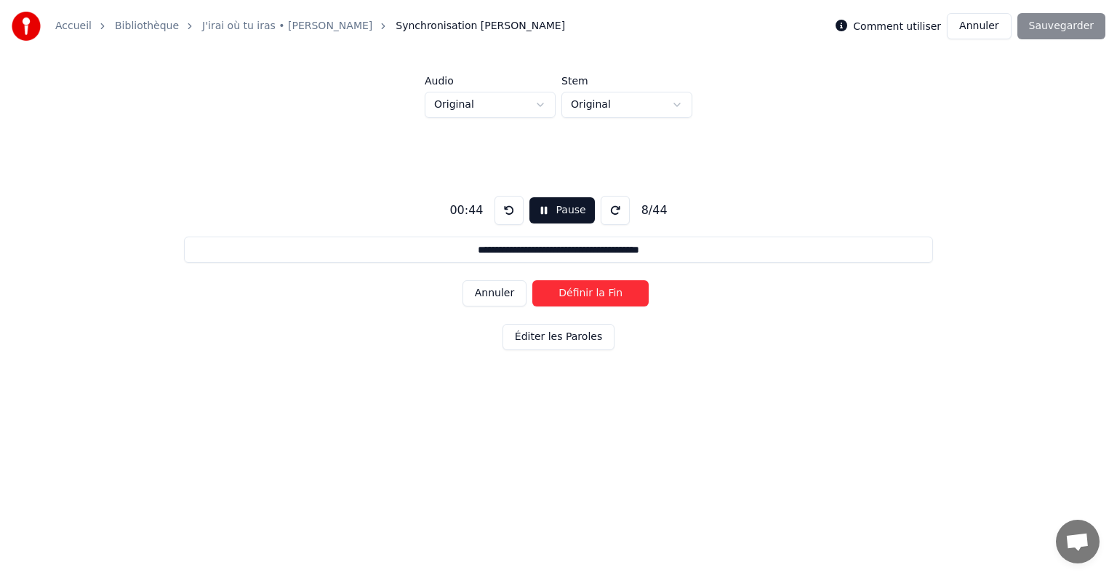
click at [498, 293] on button "Annuler" at bounding box center [495, 293] width 64 height 26
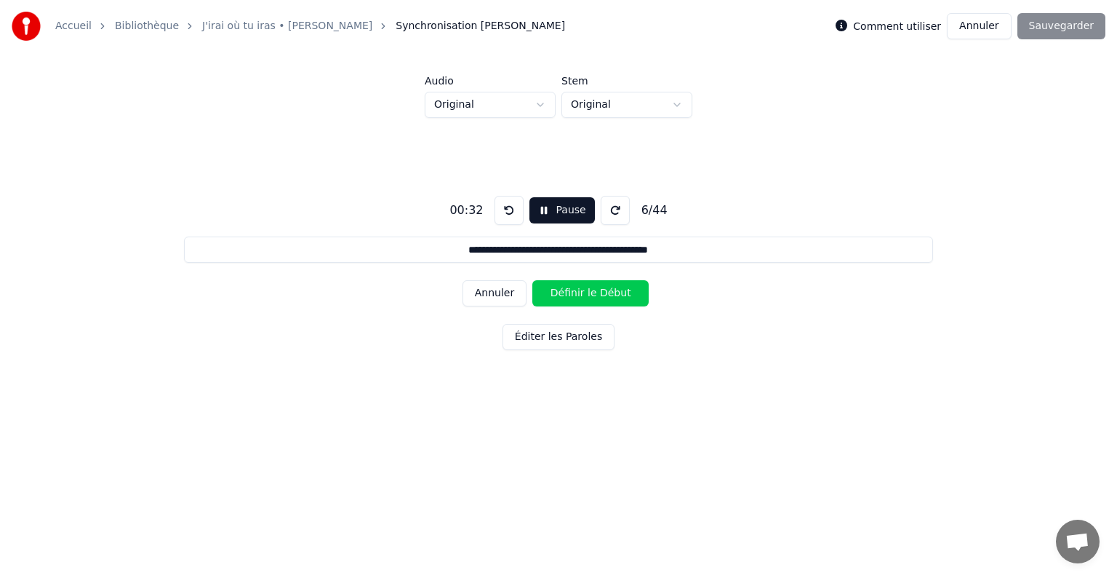
click at [498, 293] on button "Annuler" at bounding box center [495, 293] width 64 height 26
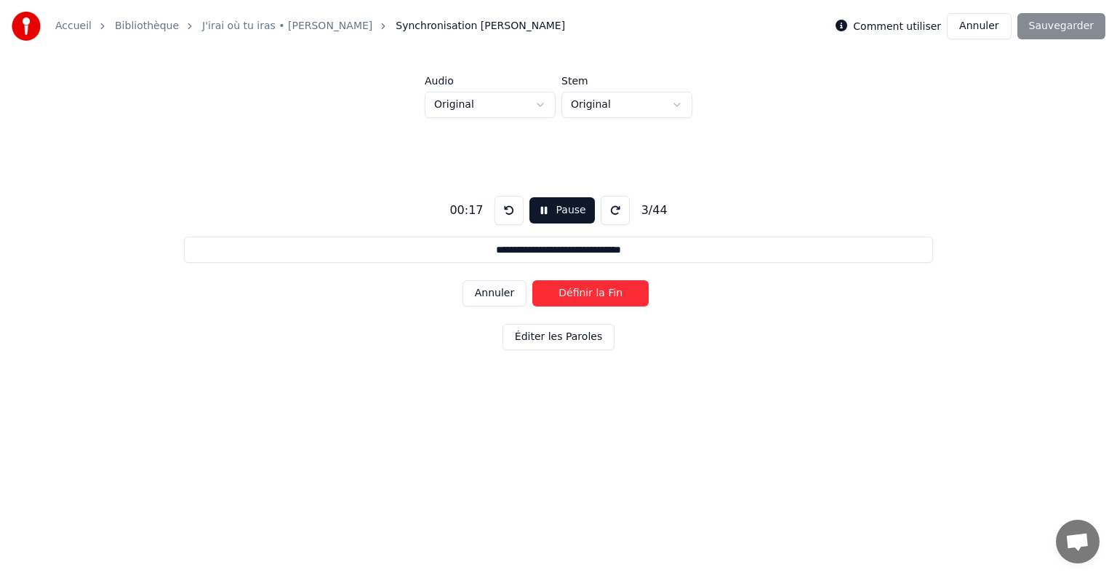
click at [498, 293] on button "Annuler" at bounding box center [495, 293] width 64 height 26
type input "**********"
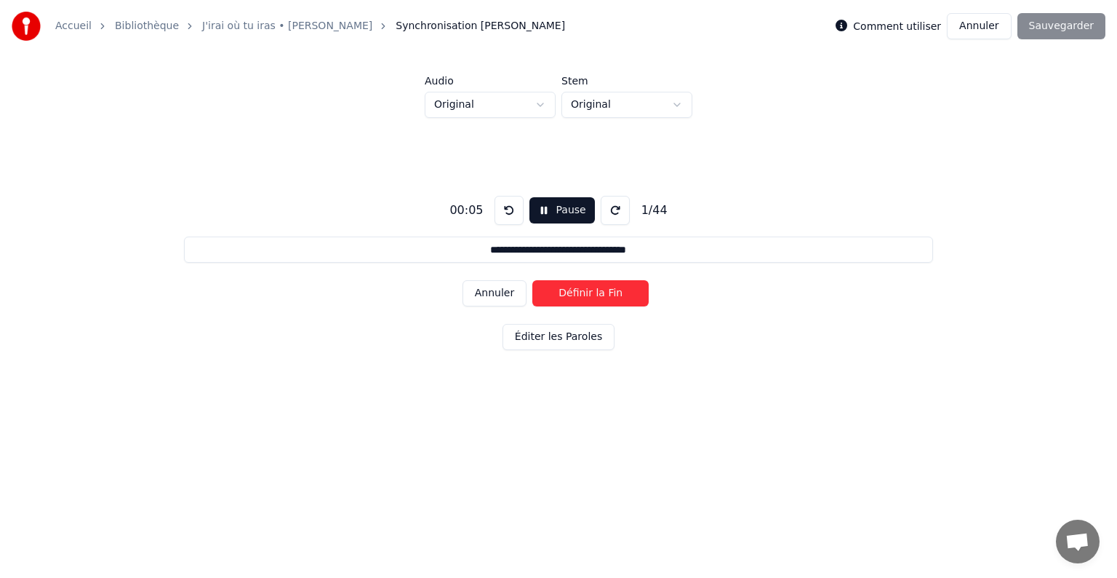
click at [498, 293] on button "Annuler" at bounding box center [495, 293] width 64 height 26
click at [498, 293] on div "Annuler Définir le Début" at bounding box center [559, 293] width 192 height 38
click at [525, 434] on html "**********" at bounding box center [558, 222] width 1117 height 445
click at [541, 207] on button "Pause" at bounding box center [562, 210] width 65 height 26
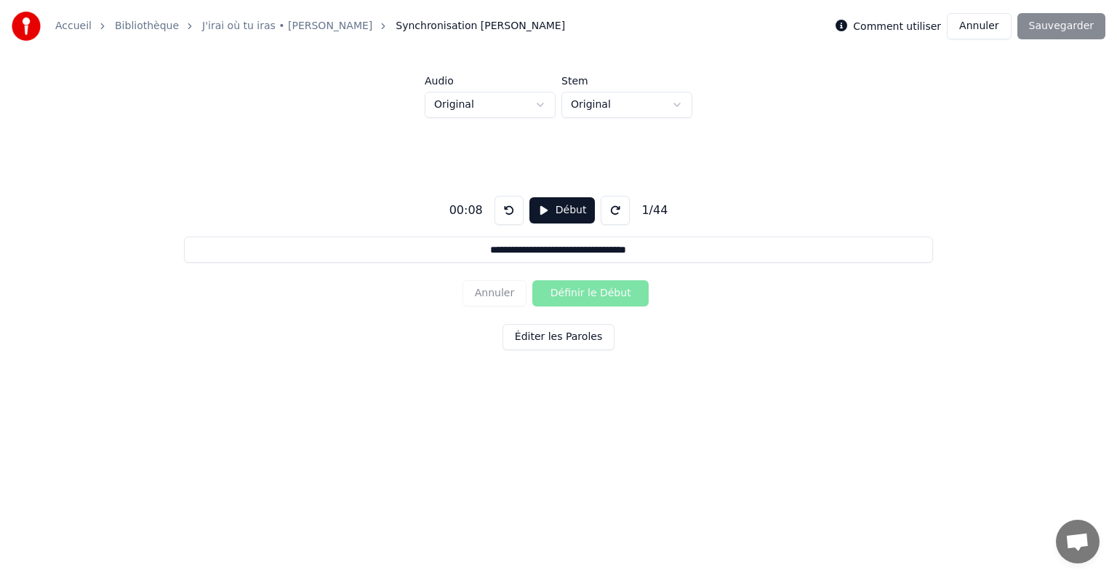
click at [541, 207] on button "Début" at bounding box center [563, 210] width 66 height 26
click at [541, 207] on button "Pause" at bounding box center [562, 210] width 65 height 26
click at [538, 209] on button "Début" at bounding box center [563, 210] width 66 height 26
click at [538, 209] on button "Pause" at bounding box center [562, 210] width 65 height 26
click at [538, 209] on button "Début" at bounding box center [563, 210] width 66 height 26
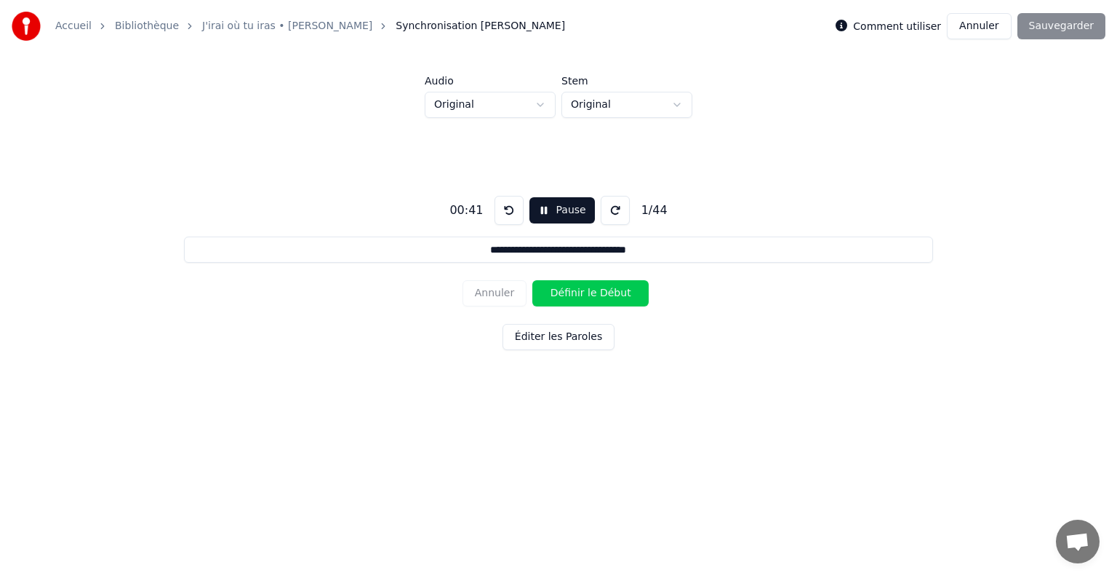
click at [538, 209] on button "Pause" at bounding box center [562, 210] width 65 height 26
click at [538, 209] on button "Début" at bounding box center [563, 210] width 66 height 26
click at [538, 209] on button "Pause" at bounding box center [562, 210] width 65 height 26
